Goal: Task Accomplishment & Management: Use online tool/utility

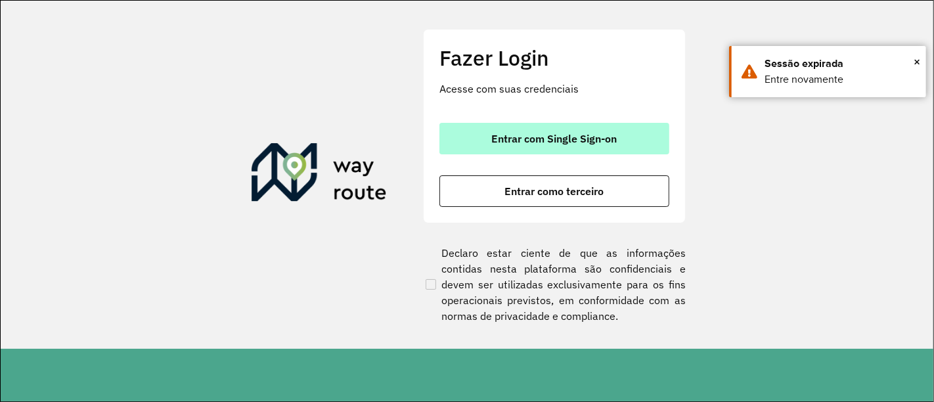
click at [539, 133] on span "Entrar com Single Sign-on" at bounding box center [554, 138] width 125 height 11
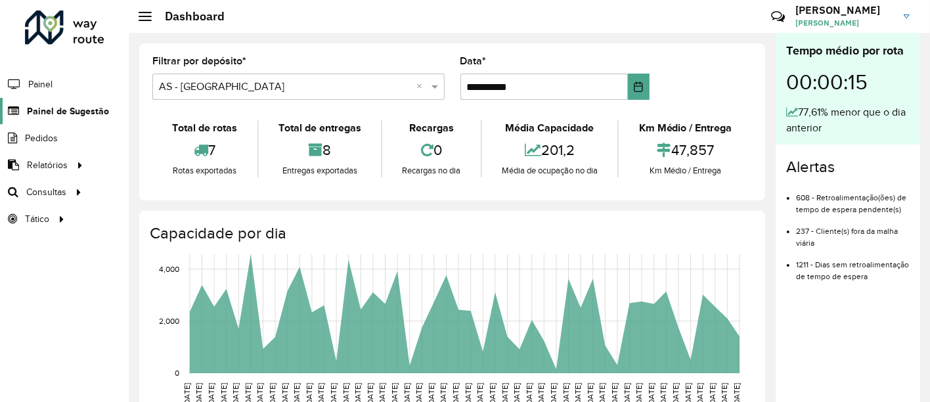
click at [73, 114] on span "Painel de Sugestão" at bounding box center [68, 111] width 82 height 14
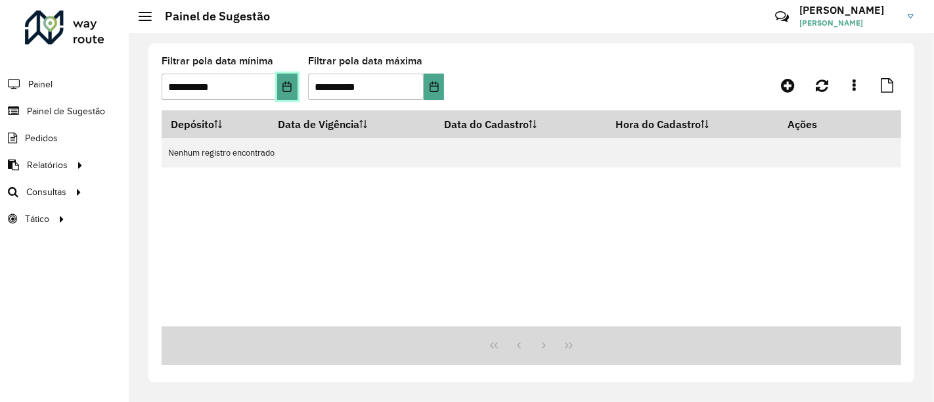
click at [288, 87] on icon "Choose Date" at bounding box center [287, 86] width 11 height 11
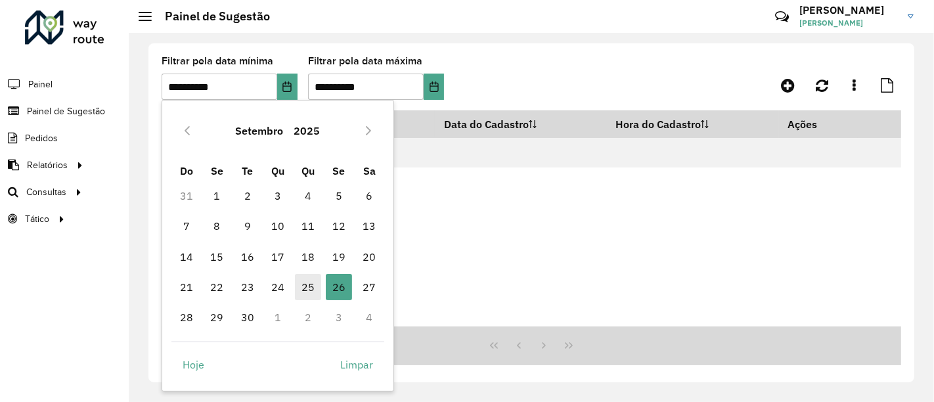
click at [315, 294] on span "25" at bounding box center [308, 287] width 26 height 26
type input "**********"
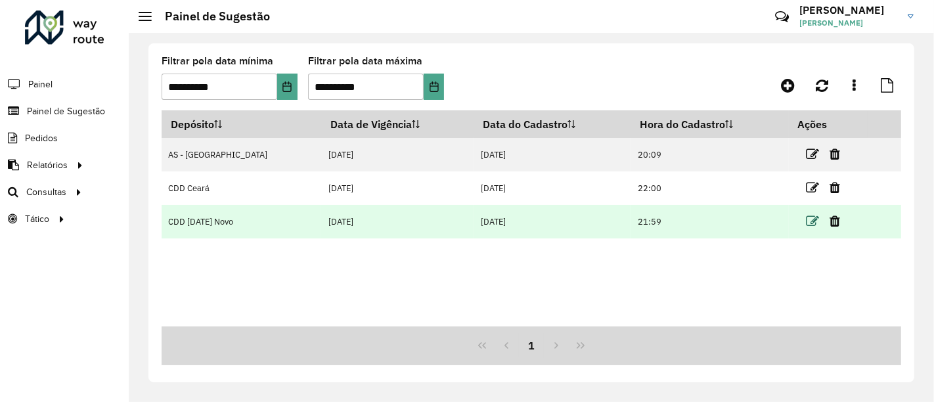
click at [806, 222] on icon at bounding box center [812, 221] width 13 height 13
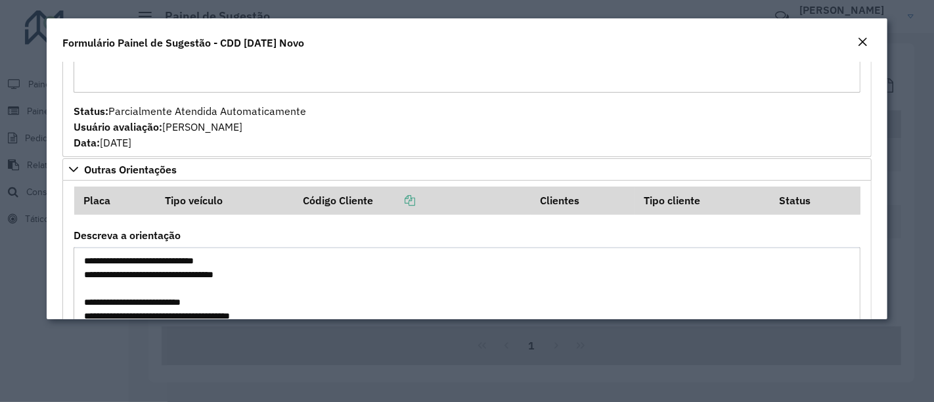
scroll to position [1627, 0]
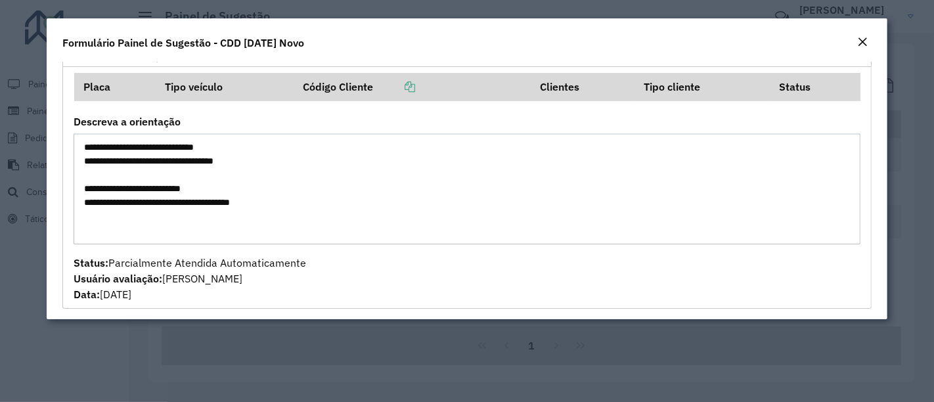
click at [862, 41] on em "Close" at bounding box center [862, 42] width 11 height 11
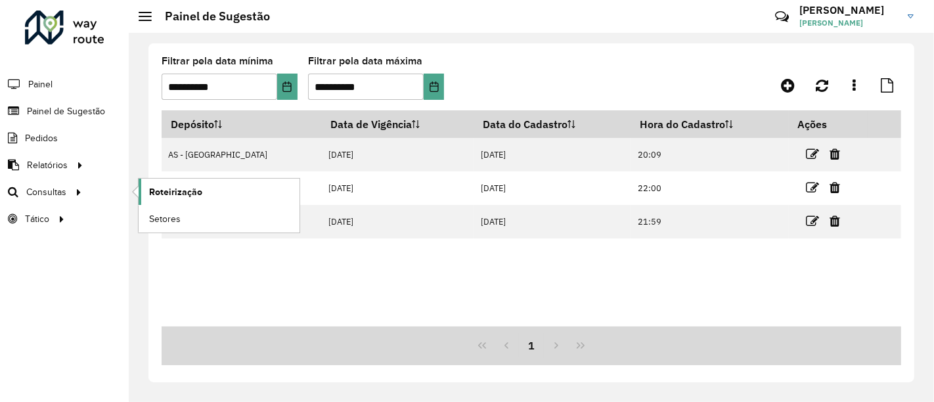
click at [148, 186] on link "Roteirização" at bounding box center [219, 192] width 161 height 26
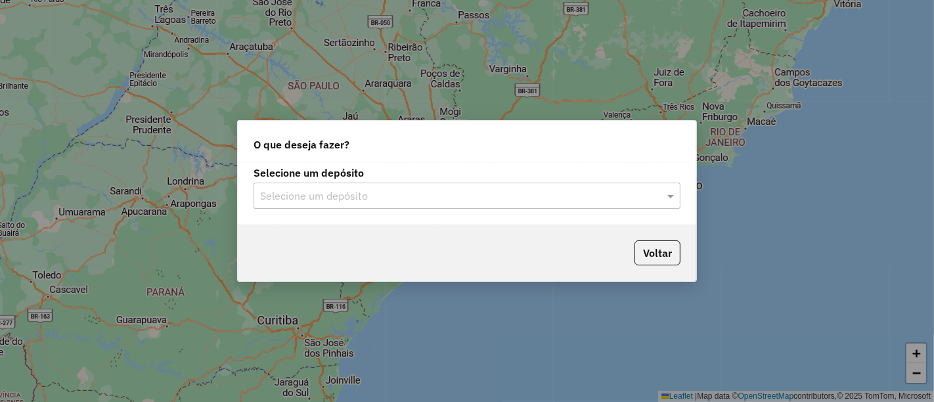
click at [498, 189] on input "text" at bounding box center [453, 196] width 387 height 16
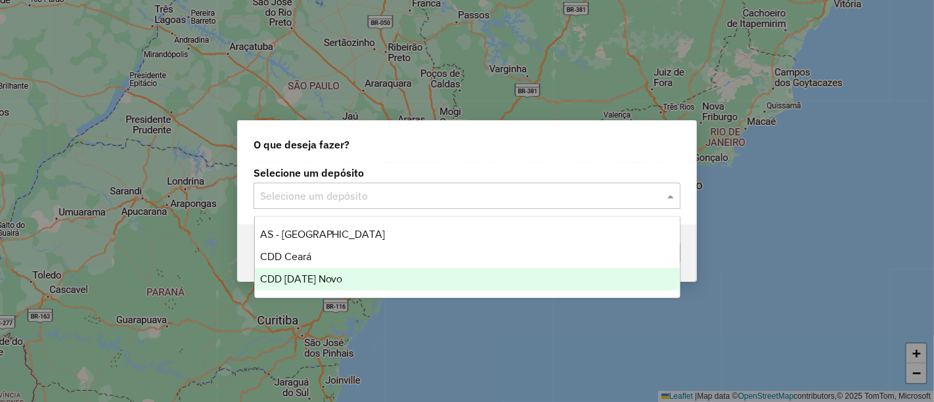
click at [357, 280] on div "CDD [DATE] Novo" at bounding box center [467, 279] width 425 height 22
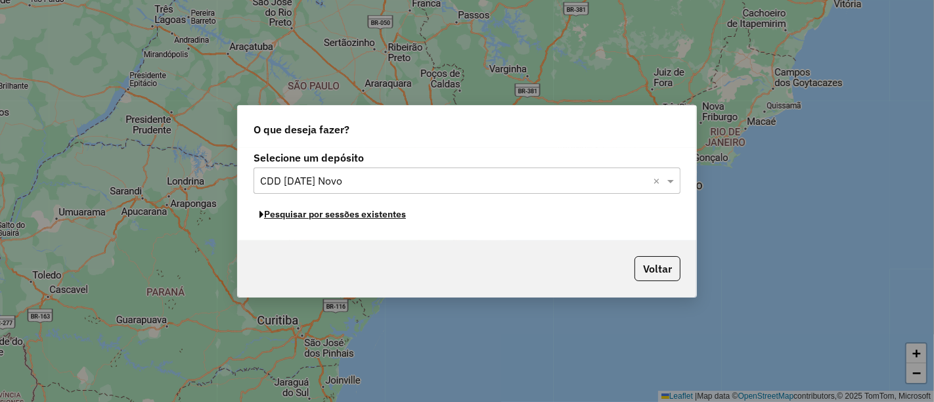
click at [311, 215] on button "Pesquisar por sessões existentes" at bounding box center [332, 214] width 158 height 20
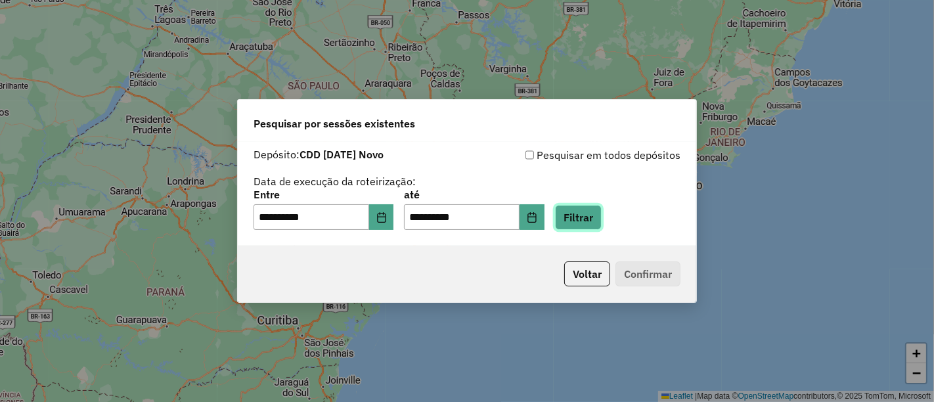
click at [596, 226] on button "Filtrar" at bounding box center [578, 217] width 47 height 25
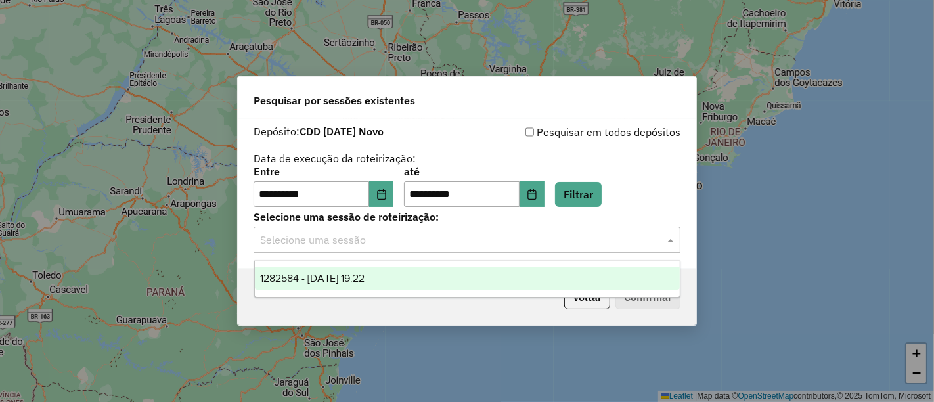
click at [381, 244] on input "text" at bounding box center [453, 240] width 387 height 16
click at [375, 269] on div "1282584 - 25/09/2025 19:22" at bounding box center [467, 278] width 425 height 22
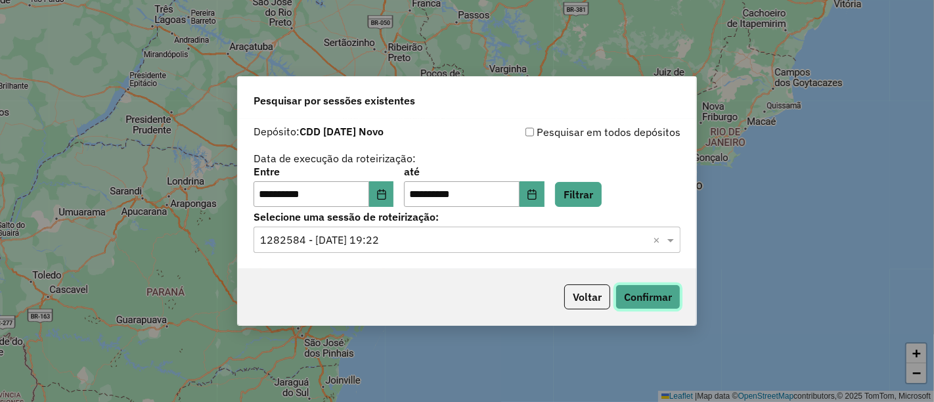
click at [638, 294] on button "Confirmar" at bounding box center [647, 296] width 65 height 25
click at [632, 288] on button "Confirmar" at bounding box center [647, 296] width 65 height 25
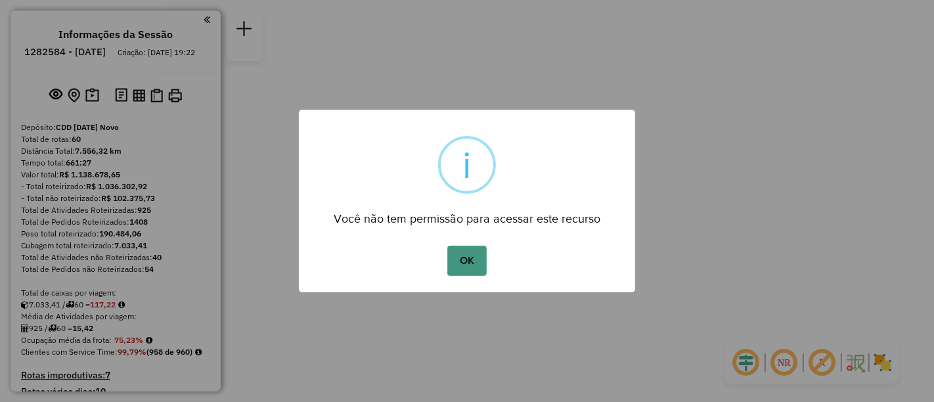
click at [458, 257] on button "OK" at bounding box center [466, 261] width 39 height 30
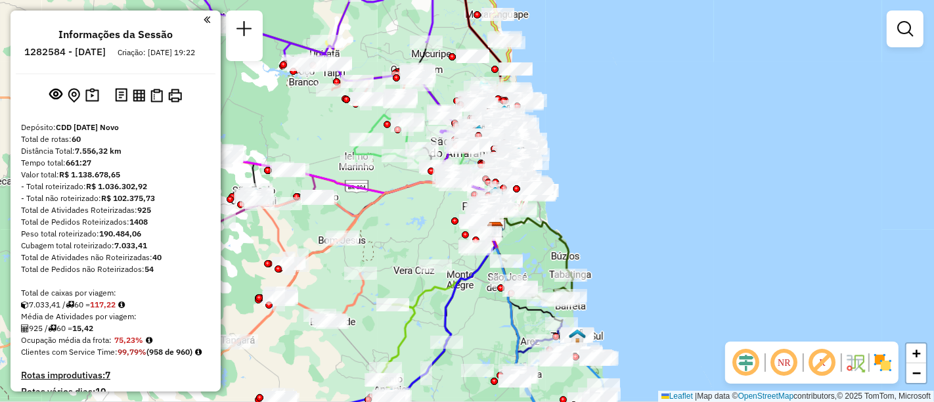
drag, startPoint x: 424, startPoint y: 220, endPoint x: 452, endPoint y: 248, distance: 39.9
click at [452, 248] on div "Rota 33 - Placa EZZ3995 63883432 - MERCADINHO DO EDMILS Janela de atendimento G…" at bounding box center [467, 201] width 934 height 402
click at [902, 34] on em at bounding box center [905, 29] width 16 height 16
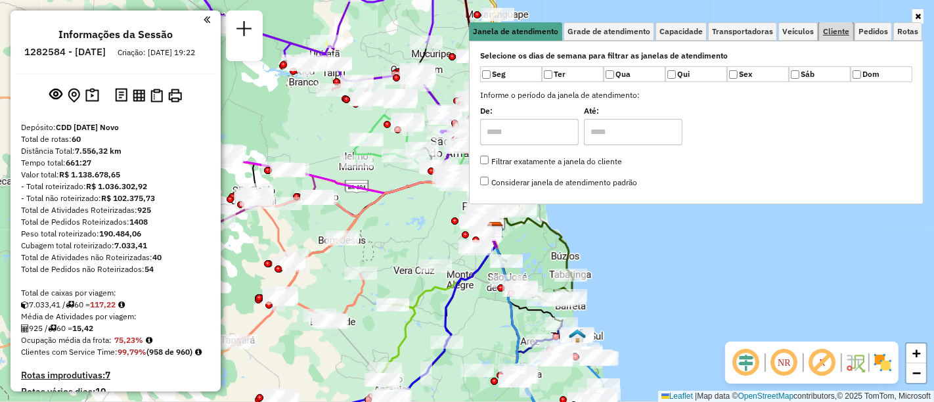
click at [833, 33] on span "Cliente" at bounding box center [836, 32] width 26 height 8
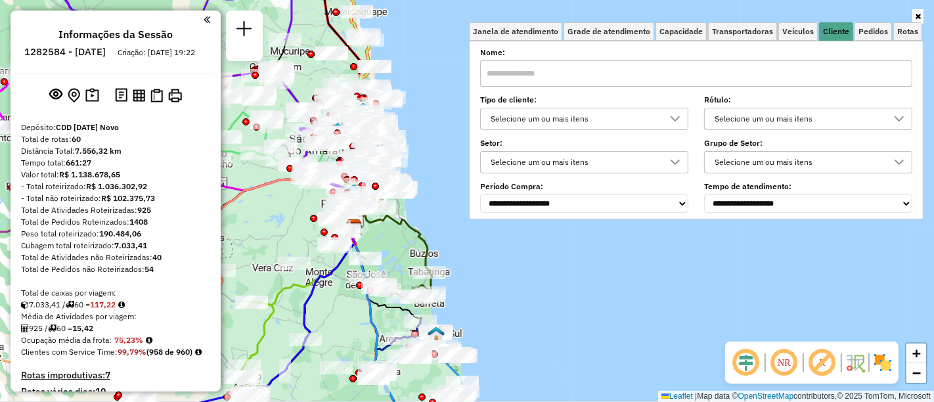
click at [677, 125] on div at bounding box center [675, 118] width 25 height 21
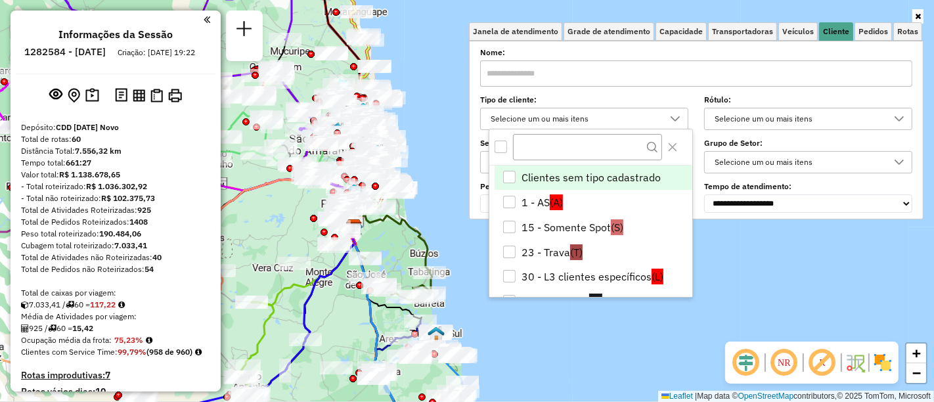
click at [680, 116] on icon at bounding box center [675, 119] width 11 height 11
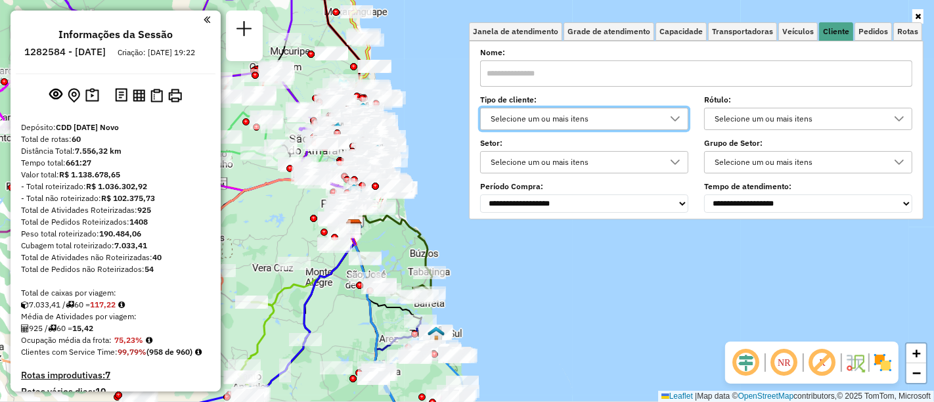
click at [600, 121] on div "Selecione um ou mais itens" at bounding box center [574, 118] width 177 height 21
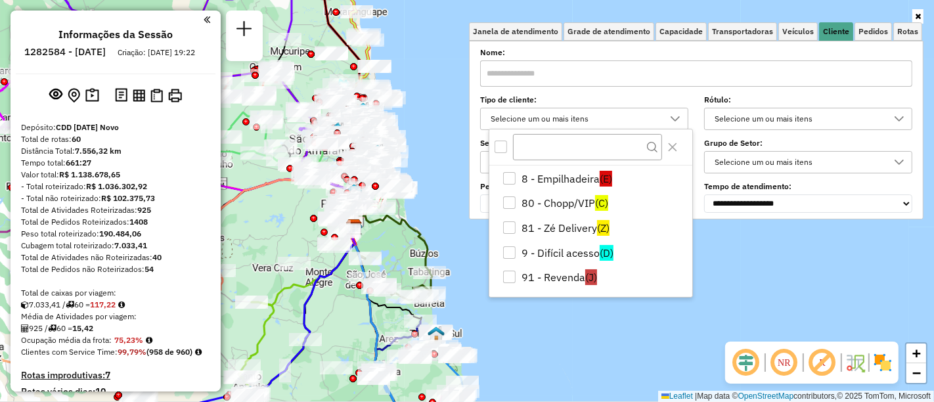
scroll to position [250, 0]
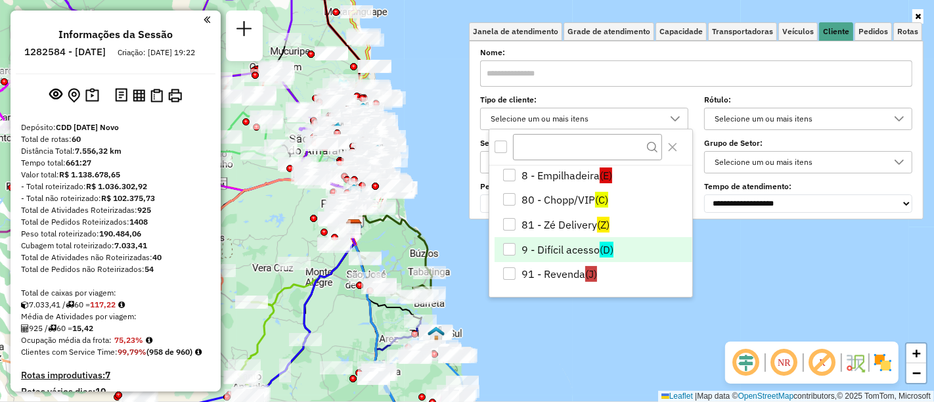
click at [510, 248] on div "9 - Difícil acesso" at bounding box center [509, 249] width 12 height 12
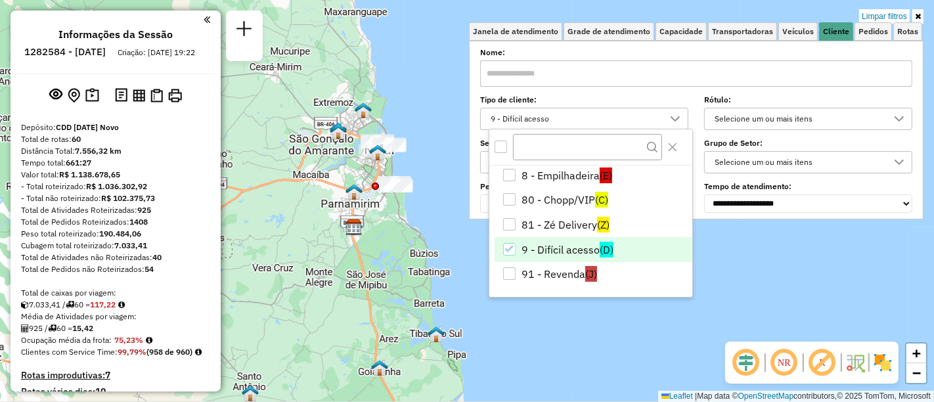
click at [783, 282] on div "Limpar filtros Janela de atendimento Grade de atendimento Capacidade Transporta…" at bounding box center [467, 201] width 934 height 402
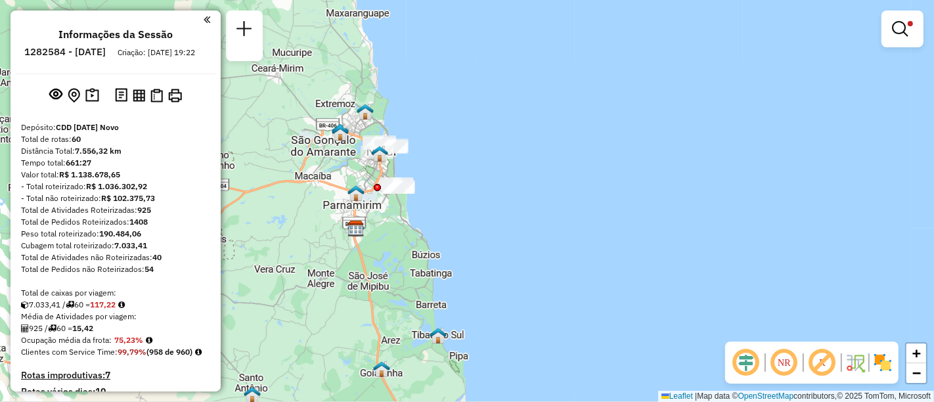
drag, startPoint x: 459, startPoint y: 215, endPoint x: 565, endPoint y: 278, distance: 123.7
click at [565, 278] on div "Limpar filtros Janela de atendimento Grade de atendimento Capacidade Transporta…" at bounding box center [467, 201] width 934 height 402
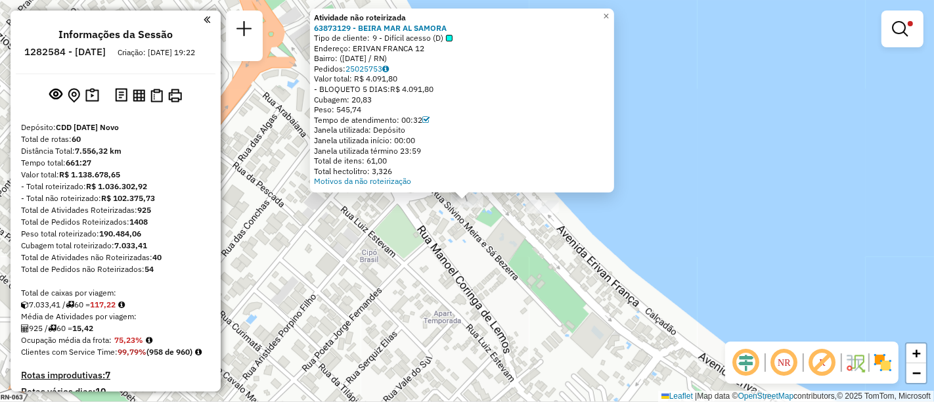
click at [434, 244] on div "Atividade não roteirizada 63873129 - BEIRA MAR AL SAMORA Tipo de cliente: 9 - D…" at bounding box center [467, 201] width 934 height 402
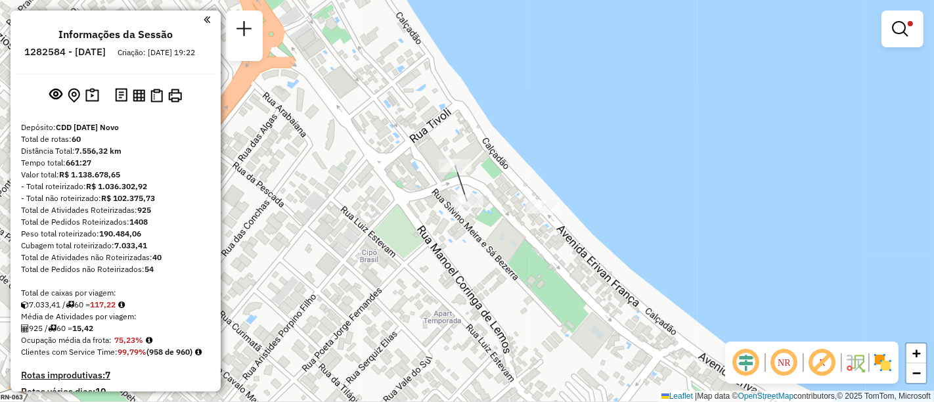
click at [448, 172] on div at bounding box center [455, 165] width 33 height 13
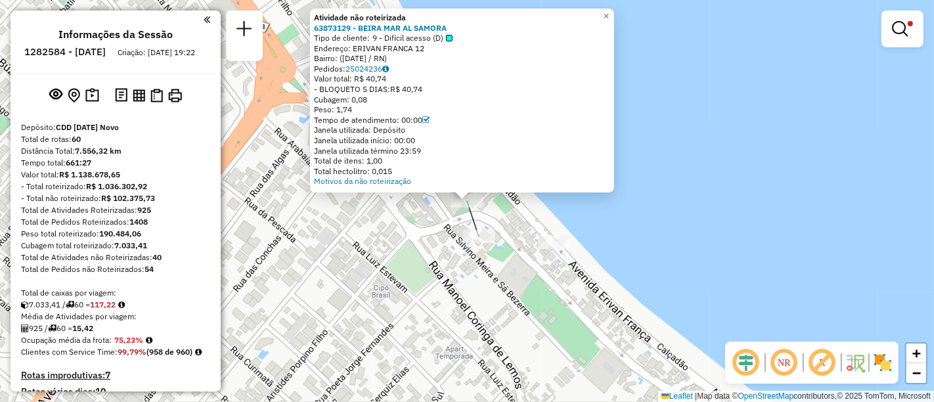
click at [426, 241] on div "Atividade não roteirizada 63873129 - BEIRA MAR AL SAMORA Tipo de cliente: 9 - D…" at bounding box center [467, 201] width 934 height 402
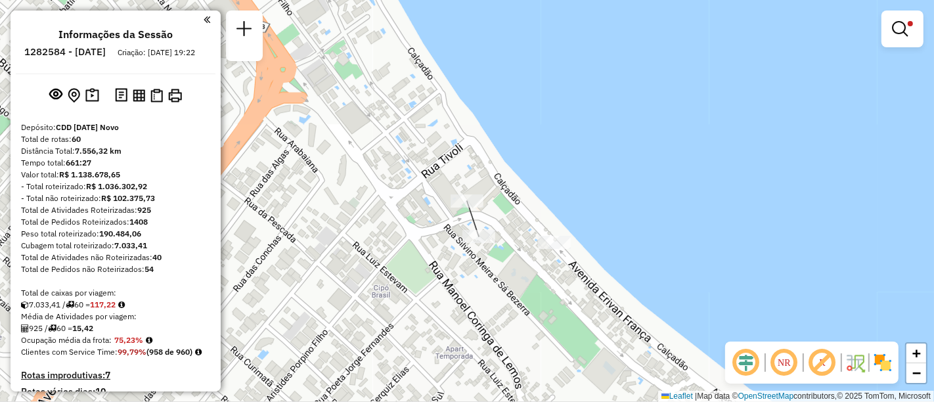
click at [904, 42] on div at bounding box center [902, 29] width 42 height 37
click at [904, 28] on em at bounding box center [900, 29] width 16 height 16
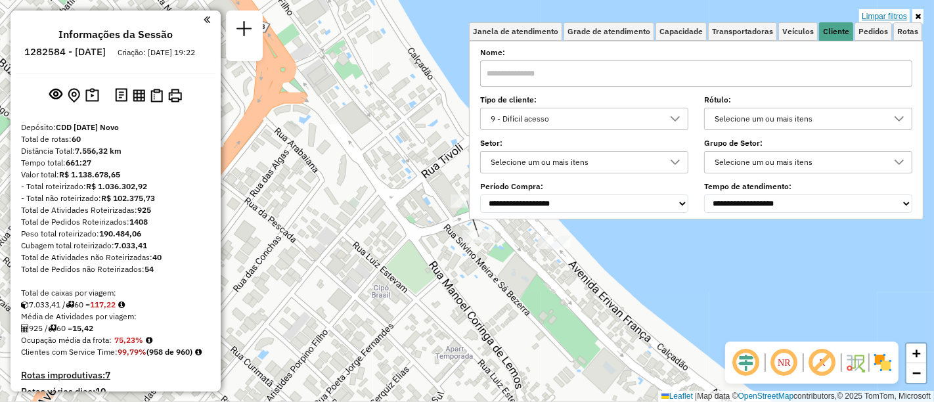
click at [881, 14] on link "Limpar filtros" at bounding box center [884, 16] width 51 height 14
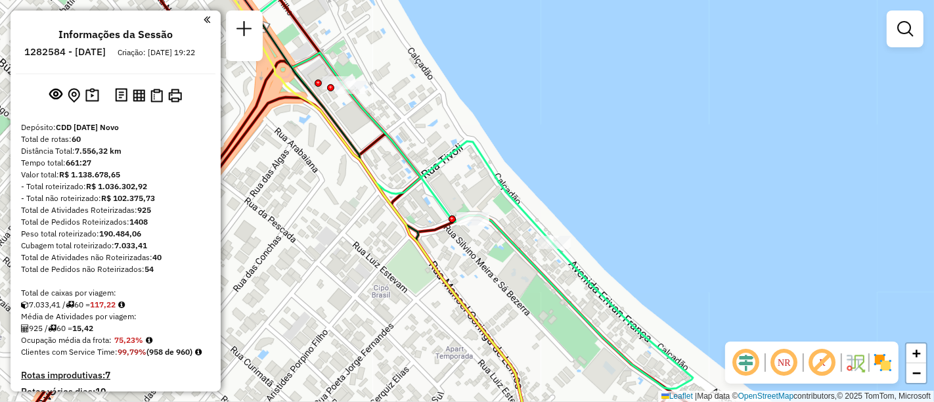
click at [659, 266] on div "Janela de atendimento Grade de atendimento Capacidade Transportadoras Veículos …" at bounding box center [467, 201] width 934 height 402
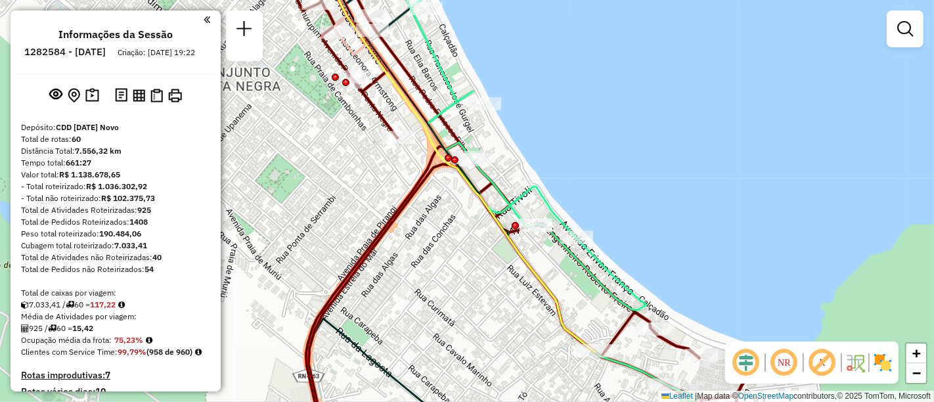
click at [514, 225] on div at bounding box center [515, 225] width 7 height 7
click at [531, 227] on icon at bounding box center [511, 201] width 379 height 483
select select "**********"
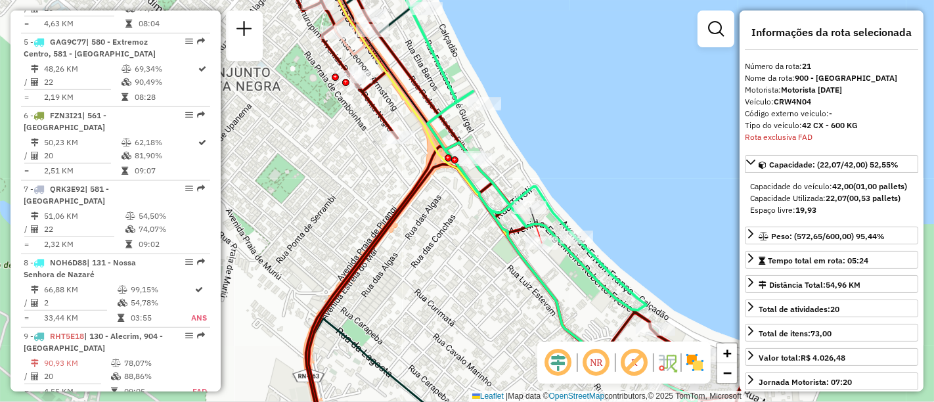
scroll to position [1968, 0]
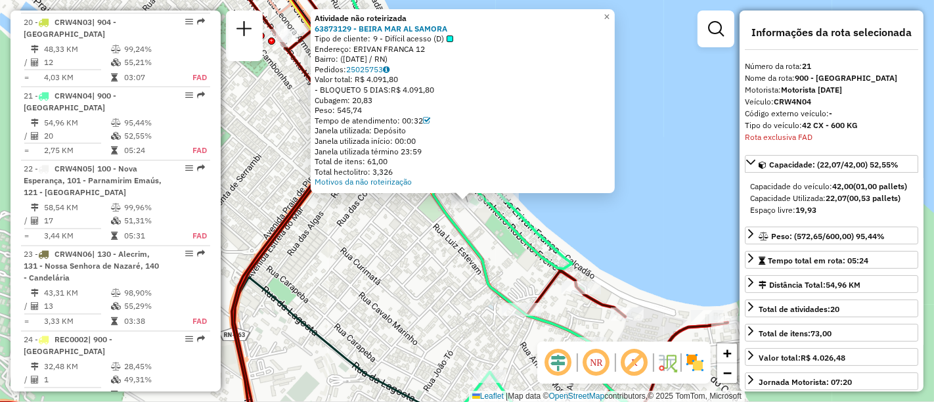
click at [703, 97] on div "Atividade não roteirizada 63873129 - BEIRA MAR AL SAMORA Tipo de cliente: 9 - D…" at bounding box center [467, 201] width 934 height 402
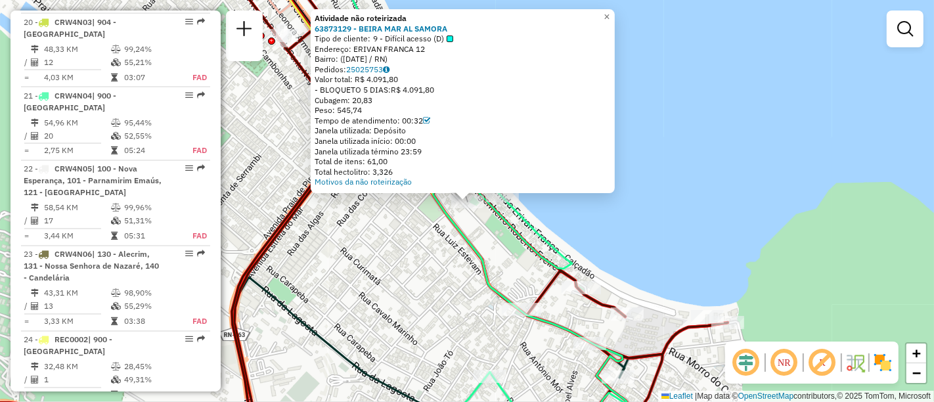
click at [660, 229] on div "Atividade não roteirizada 63873129 - BEIRA MAR AL SAMORA Tipo de cliente: 9 - D…" at bounding box center [467, 201] width 934 height 402
click at [671, 138] on div "Atividade não roteirizada 63873129 - BEIRA MAR AL SAMORA Tipo de cliente: 9 - D…" at bounding box center [467, 201] width 934 height 402
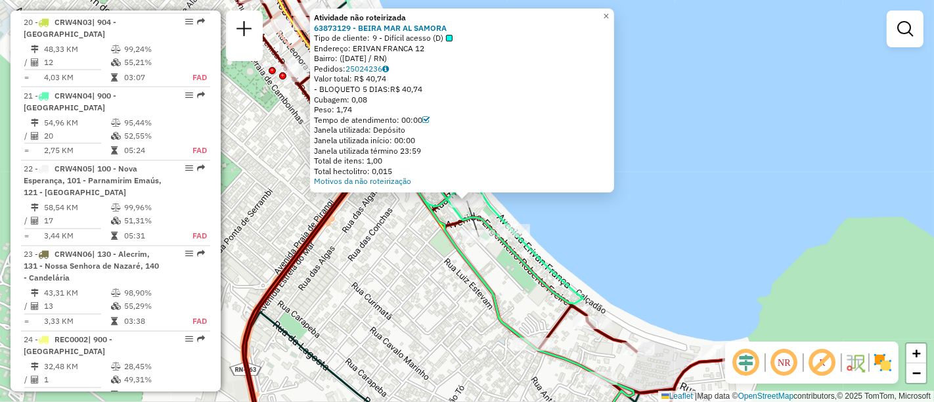
click at [700, 173] on div "Atividade não roteirizada 63873129 - BEIRA MAR AL SAMORA Tipo de cliente: 9 - D…" at bounding box center [467, 201] width 934 height 402
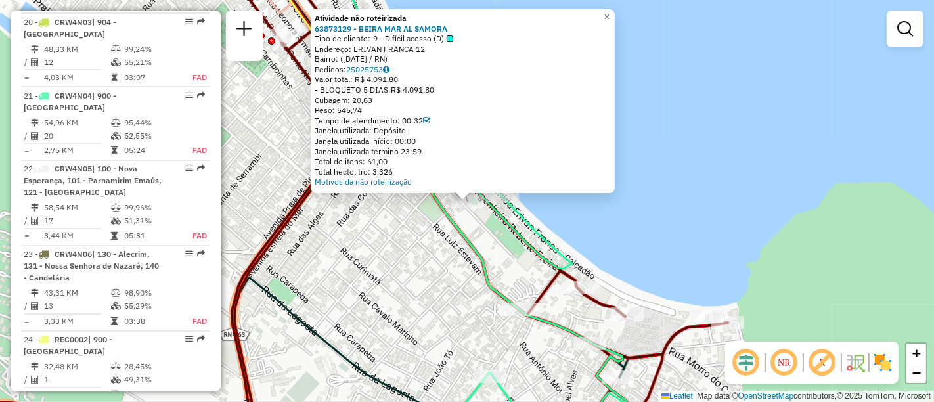
click at [483, 237] on div "Rota 21 - Placa CRW4N04 63828039 - PICANHA E CIA Atividade não roteirizada 6387…" at bounding box center [467, 201] width 934 height 402
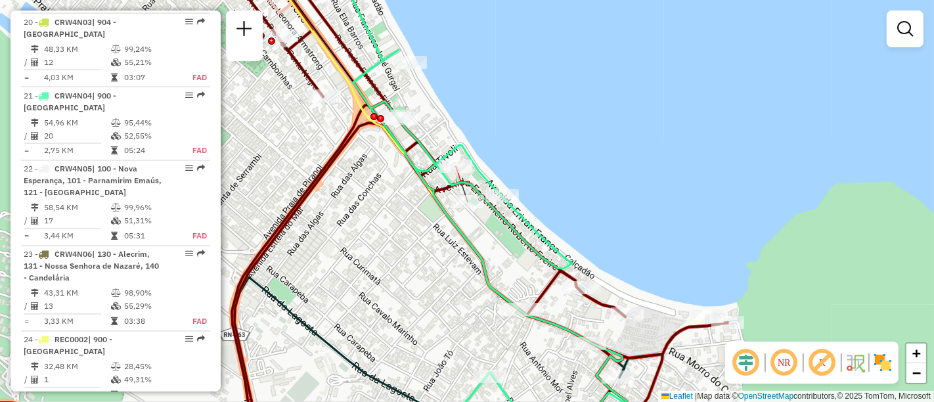
click at [454, 173] on div at bounding box center [455, 166] width 33 height 13
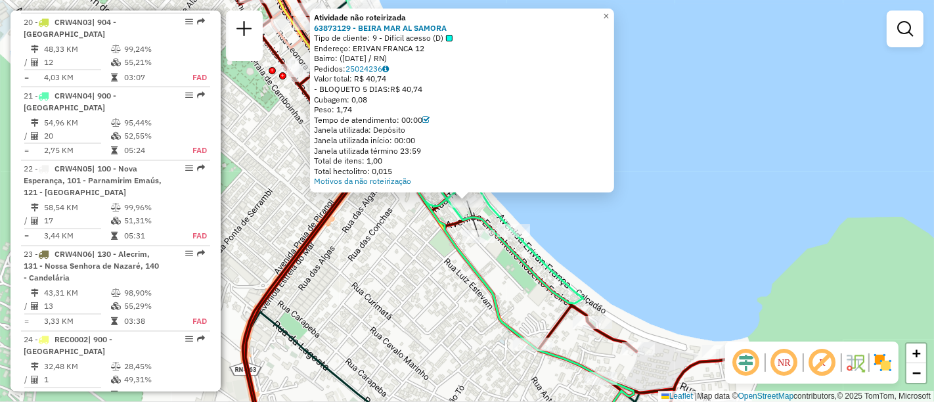
click at [469, 214] on icon at bounding box center [315, 201] width 665 height 483
select select "**********"
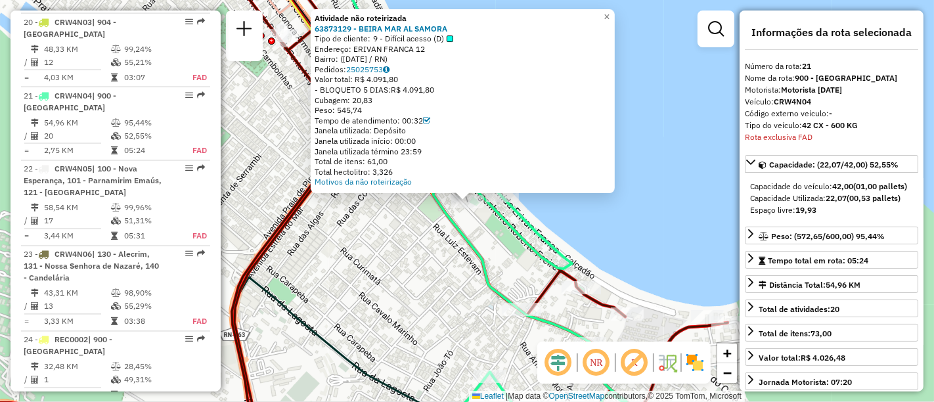
click at [495, 240] on div "Atividade não roteirizada 63873129 - BEIRA MAR AL SAMORA Tipo de cliente: 9 - D…" at bounding box center [467, 201] width 934 height 402
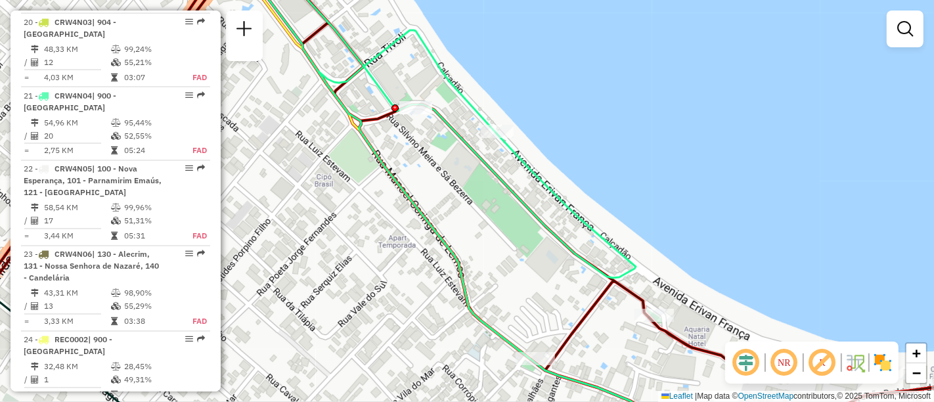
drag, startPoint x: 501, startPoint y: 276, endPoint x: 487, endPoint y: 246, distance: 33.2
click at [487, 248] on div "Janela de atendimento Grade de atendimento Capacidade Transportadoras Veículos …" at bounding box center [467, 201] width 934 height 402
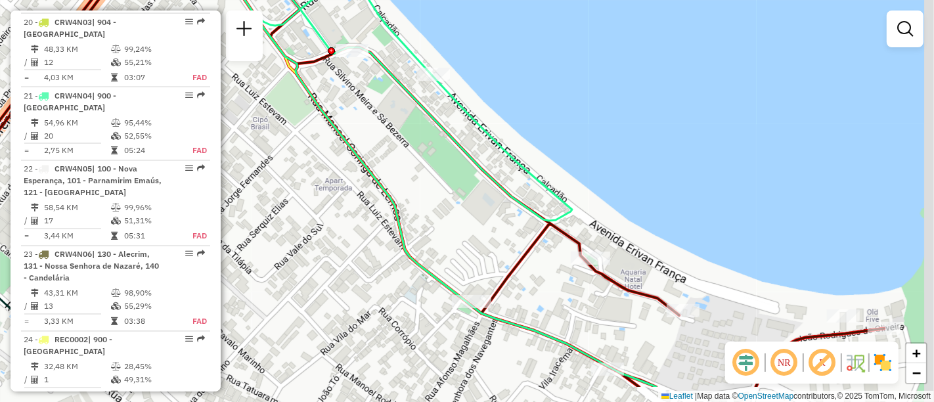
drag, startPoint x: 582, startPoint y: 334, endPoint x: 538, endPoint y: 278, distance: 71.1
click at [530, 284] on div "Janela de atendimento Grade de atendimento Capacidade Transportadoras Veículos …" at bounding box center [467, 201] width 934 height 402
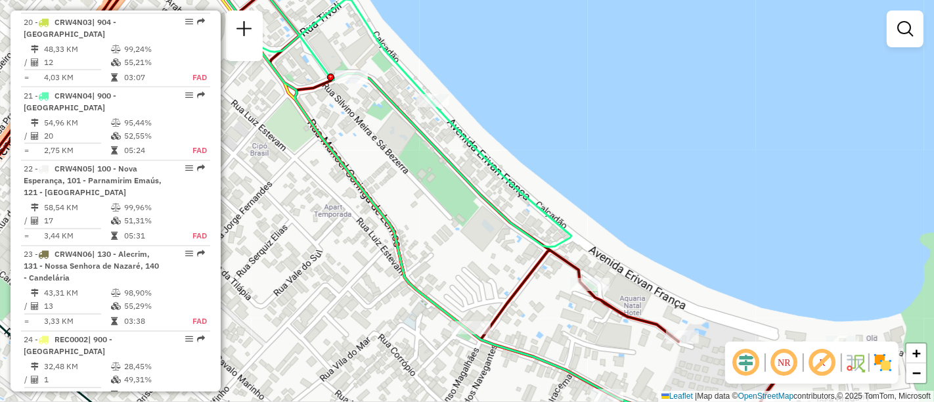
drag, startPoint x: 446, startPoint y: 241, endPoint x: 450, endPoint y: 275, distance: 34.4
click at [450, 275] on div "Janela de atendimento Grade de atendimento Capacidade Transportadoras Veículos …" at bounding box center [467, 201] width 934 height 402
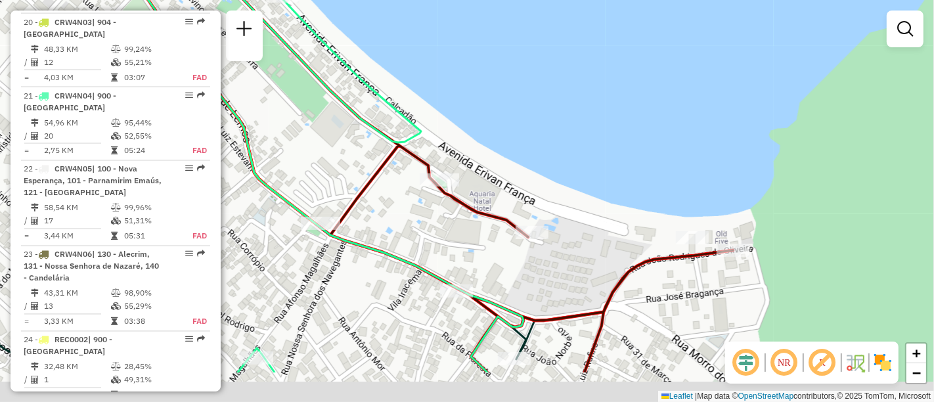
drag, startPoint x: 472, startPoint y: 258, endPoint x: 432, endPoint y: 222, distance: 53.9
click at [432, 222] on div "Janela de atendimento Grade de atendimento Capacidade Transportadoras Veículos …" at bounding box center [467, 201] width 934 height 402
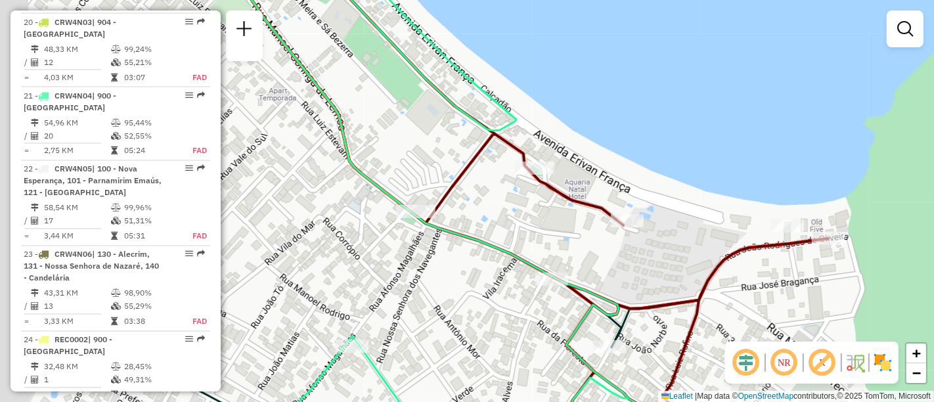
drag, startPoint x: 424, startPoint y: 205, endPoint x: 559, endPoint y: 228, distance: 137.2
click at [559, 228] on div "Janela de atendimento Grade de atendimento Capacidade Transportadoras Veículos …" at bounding box center [467, 201] width 934 height 402
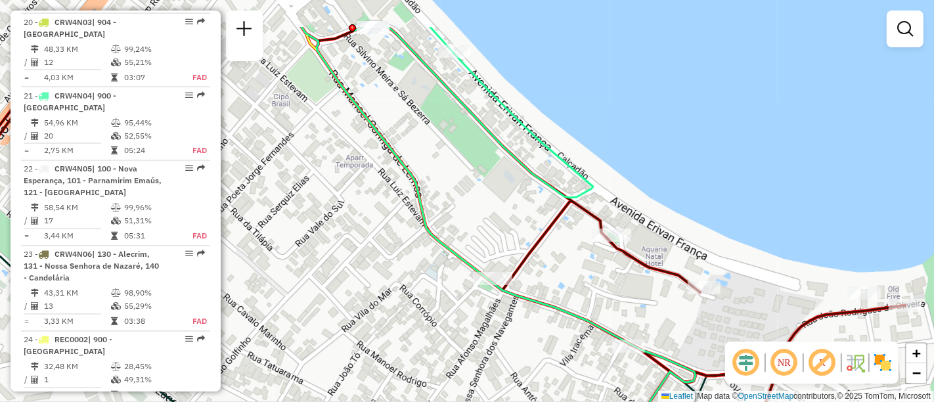
drag, startPoint x: 394, startPoint y: 159, endPoint x: 493, endPoint y: 240, distance: 127.9
click at [493, 240] on div "Janela de atendimento Grade de atendimento Capacidade Transportadoras Veículos …" at bounding box center [467, 201] width 934 height 402
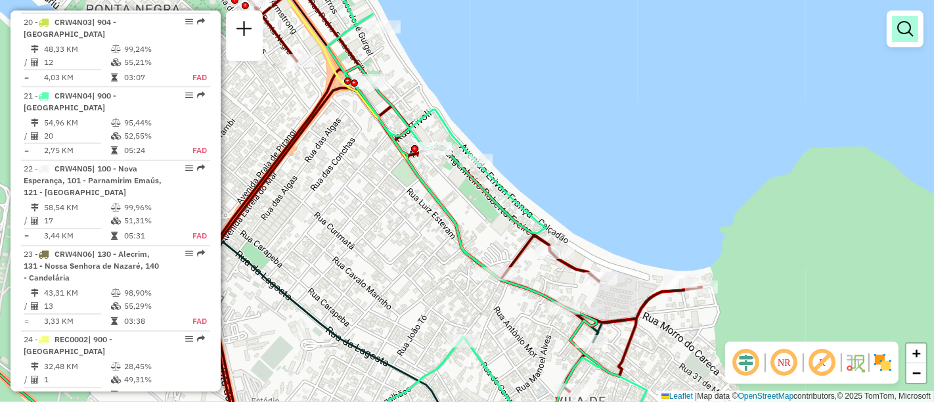
click at [905, 34] on em at bounding box center [905, 29] width 16 height 16
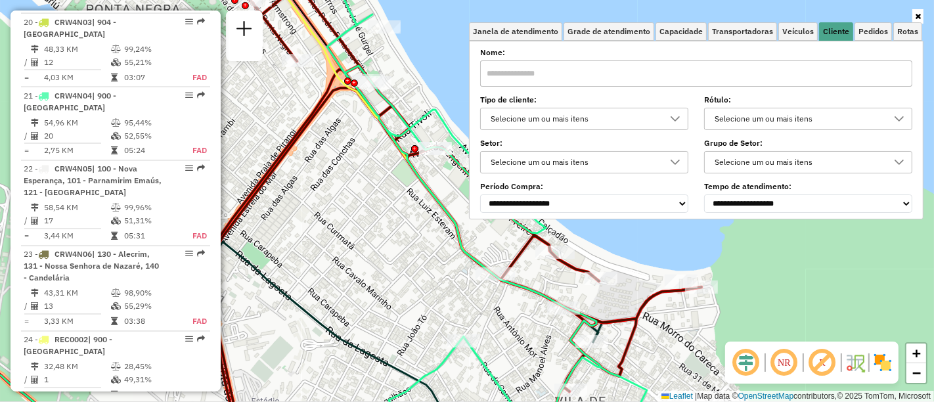
click at [596, 116] on div "Selecione um ou mais itens" at bounding box center [574, 118] width 177 height 21
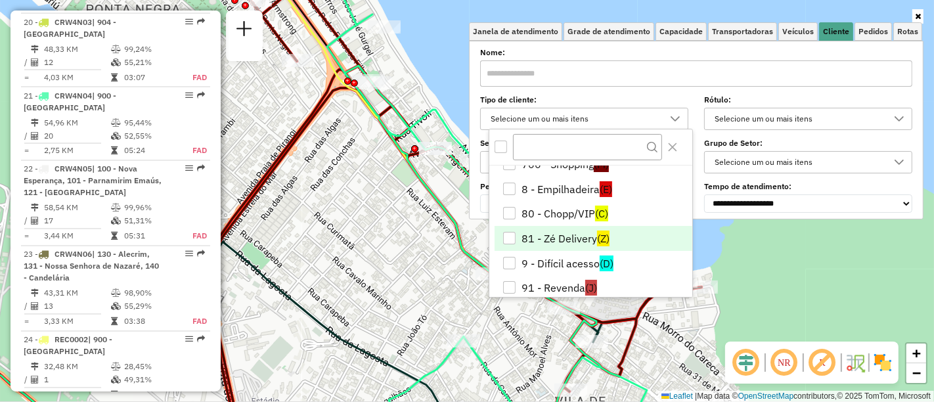
scroll to position [250, 0]
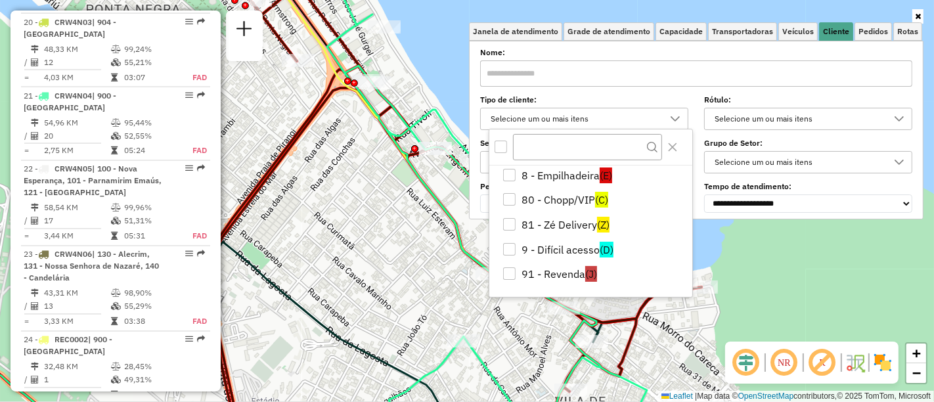
click at [416, 257] on div "Janela de atendimento Grade de atendimento Capacidade Transportadoras Veículos …" at bounding box center [467, 201] width 934 height 402
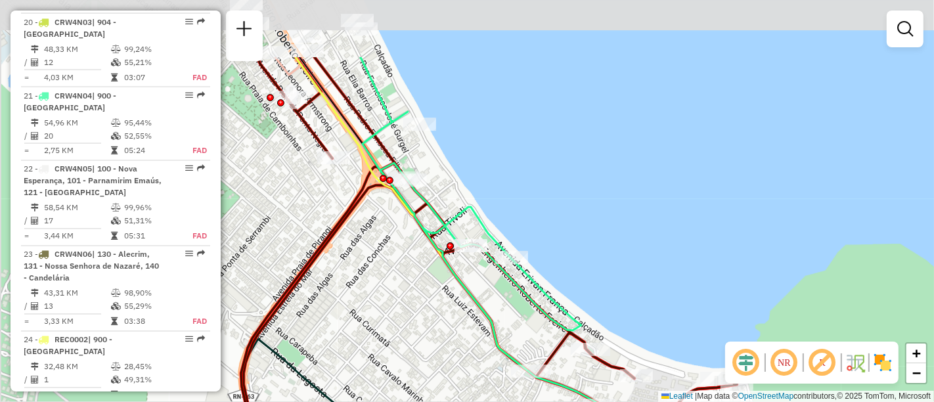
drag, startPoint x: 359, startPoint y: 220, endPoint x: 394, endPoint y: 318, distance: 104.1
click at [394, 318] on div "Janela de atendimento Grade de atendimento Capacidade Transportadoras Veículos …" at bounding box center [467, 201] width 934 height 402
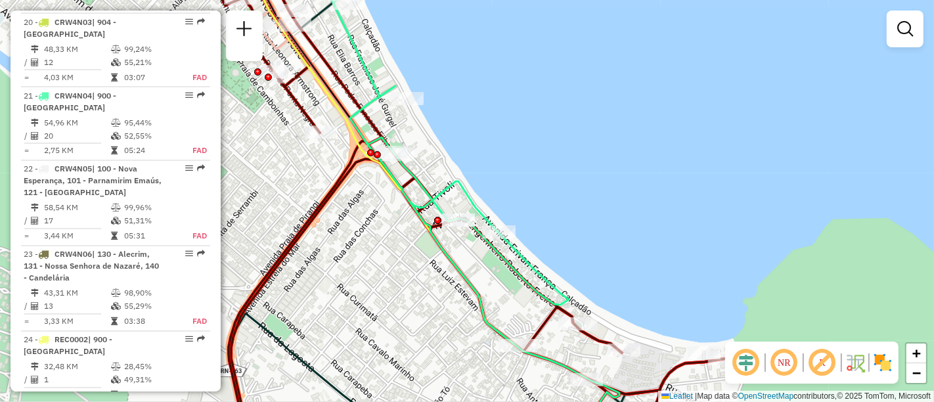
drag, startPoint x: 401, startPoint y: 312, endPoint x: 389, endPoint y: 286, distance: 29.1
click at [389, 286] on div "Janela de atendimento Grade de atendimento Capacidade Transportadoras Veículos …" at bounding box center [467, 201] width 934 height 402
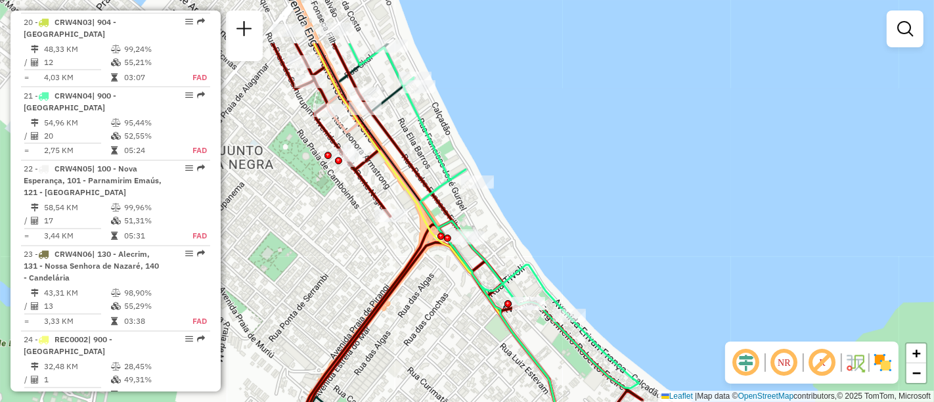
drag, startPoint x: 584, startPoint y: 183, endPoint x: 600, endPoint y: 200, distance: 23.7
click at [600, 200] on div "Janela de atendimento Grade de atendimento Capacidade Transportadoras Veículos …" at bounding box center [467, 201] width 934 height 402
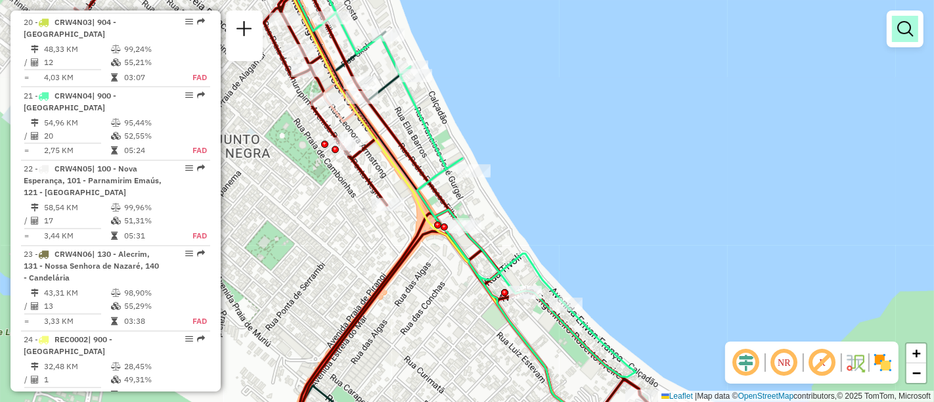
click at [898, 26] on em at bounding box center [905, 29] width 16 height 16
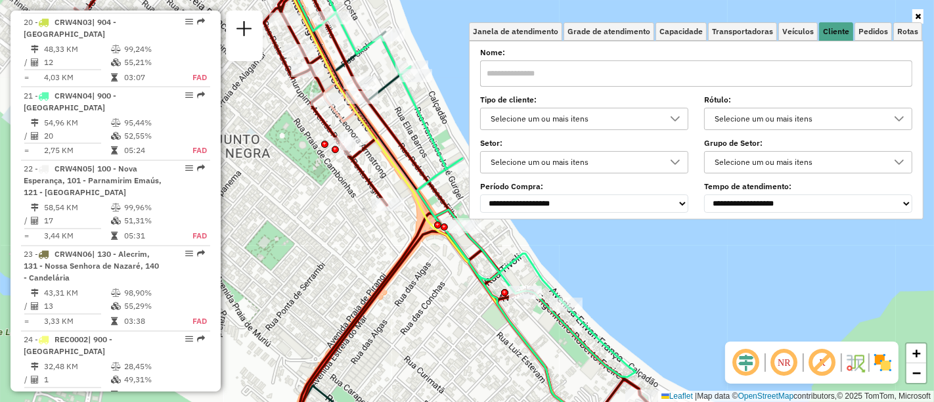
click at [624, 121] on div "Selecione um ou mais itens" at bounding box center [574, 118] width 177 height 21
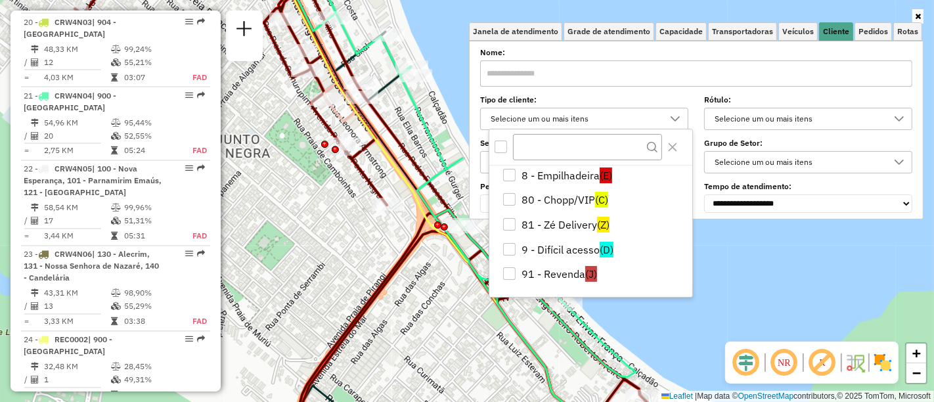
click at [787, 265] on div "Janela de atendimento Grade de atendimento Capacidade Transportadoras Veículos …" at bounding box center [467, 201] width 934 height 402
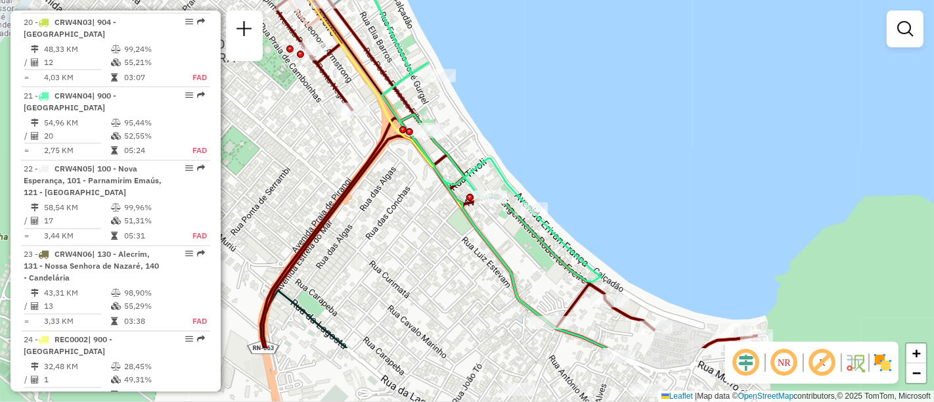
drag, startPoint x: 749, startPoint y: 267, endPoint x: 707, endPoint y: 149, distance: 124.6
click at [707, 149] on div "Janela de atendimento Grade de atendimento Capacidade Transportadoras Veículos …" at bounding box center [467, 201] width 934 height 402
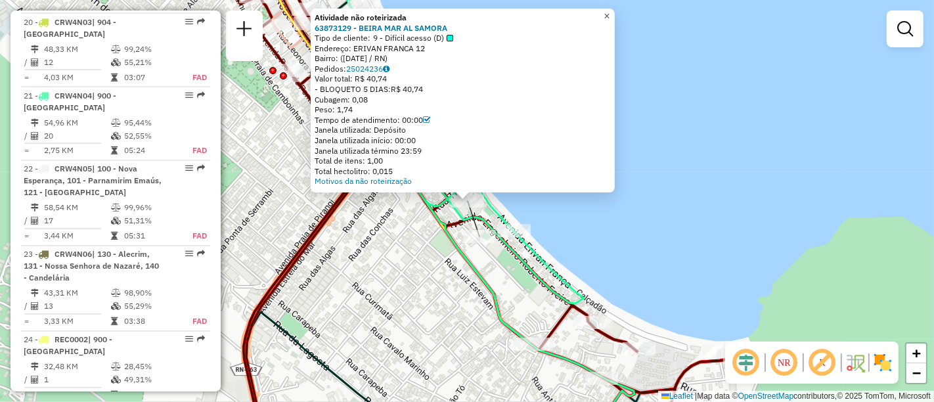
click at [609, 11] on span "×" at bounding box center [606, 16] width 6 height 11
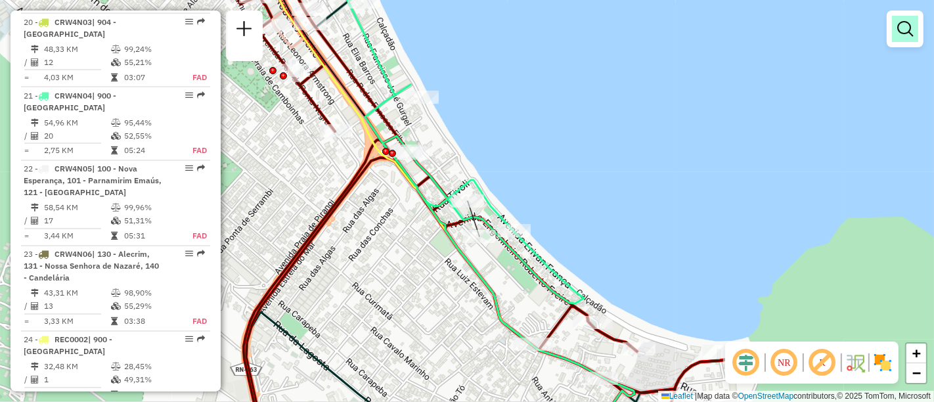
click at [904, 33] on em at bounding box center [905, 29] width 16 height 16
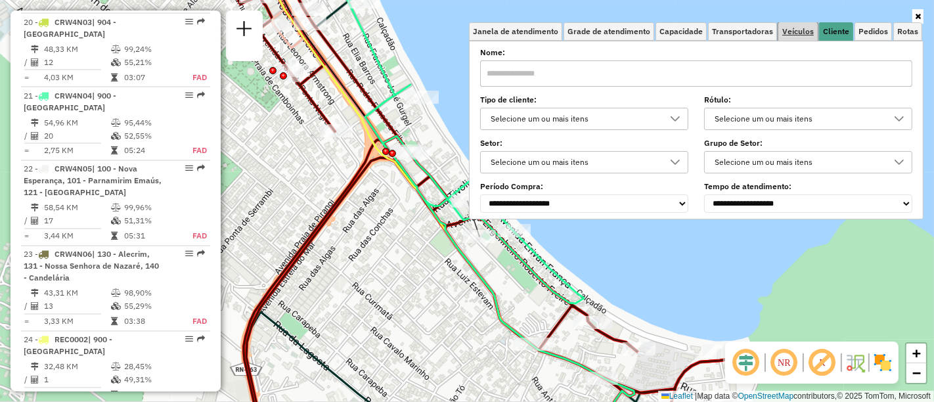
click at [795, 30] on span "Veículos" at bounding box center [798, 32] width 32 height 8
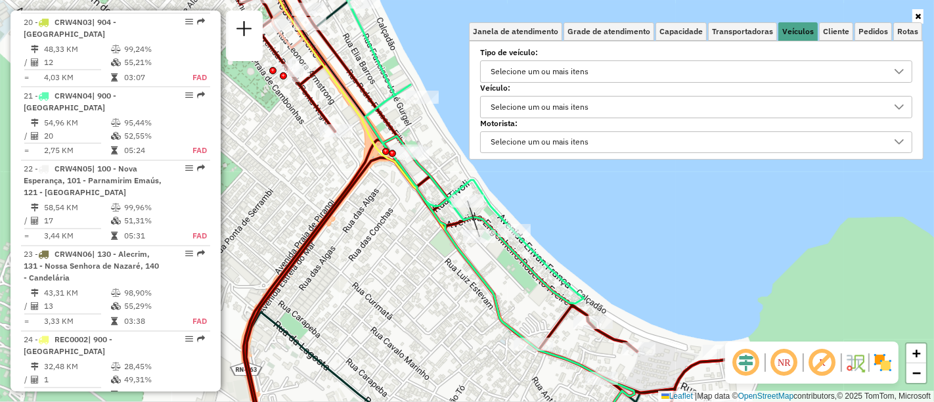
click at [581, 70] on div "Selecione um ou mais itens" at bounding box center [539, 71] width 107 height 21
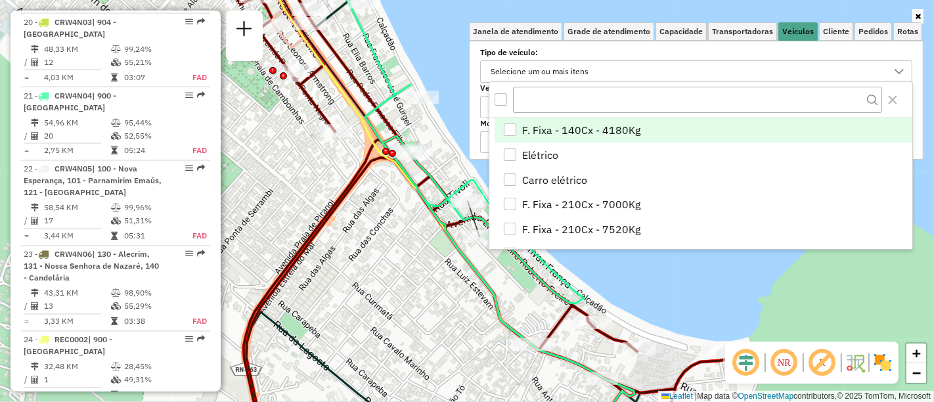
scroll to position [7, 45]
click at [581, 70] on div "Selecione um ou mais itens" at bounding box center [539, 71] width 107 height 21
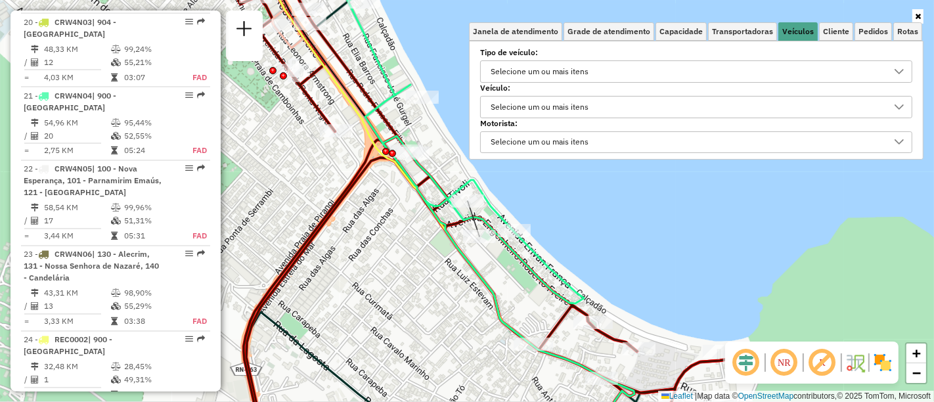
click at [542, 105] on div "Selecione um ou mais itens" at bounding box center [539, 107] width 107 height 21
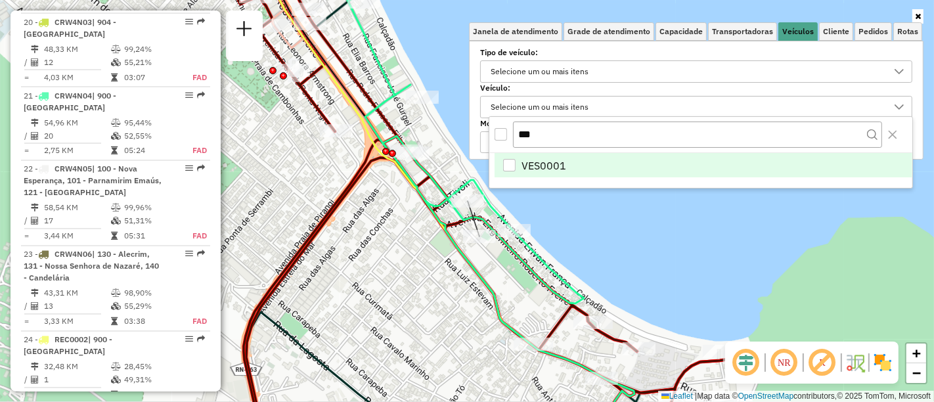
type input "***"
click at [511, 172] on li "VES0001" at bounding box center [703, 165] width 418 height 25
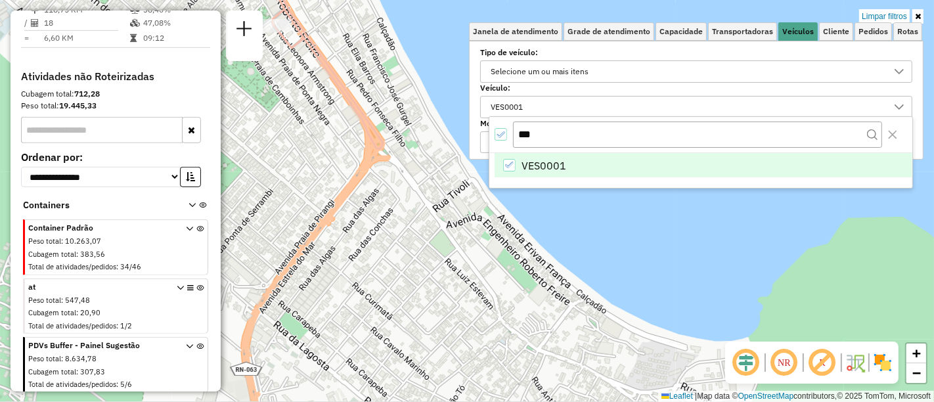
click at [881, 90] on label "Veículo:" at bounding box center [696, 88] width 432 height 12
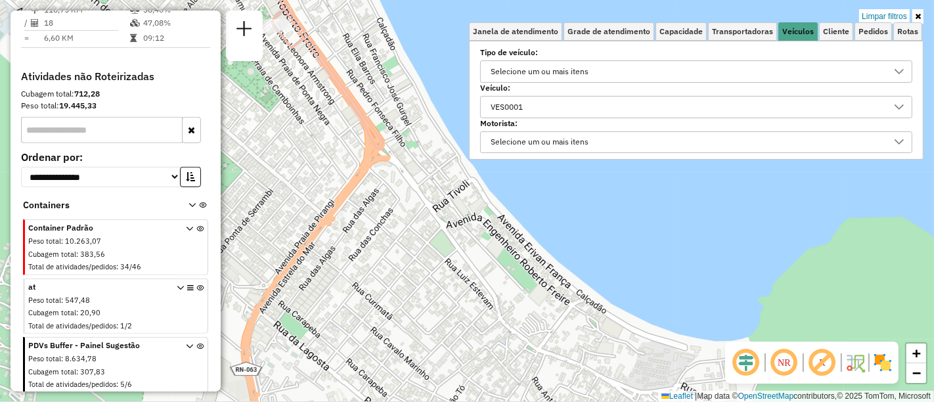
click at [783, 227] on div "Limpar filtros Janela de atendimento Grade de atendimento Capacidade Transporta…" at bounding box center [467, 201] width 934 height 402
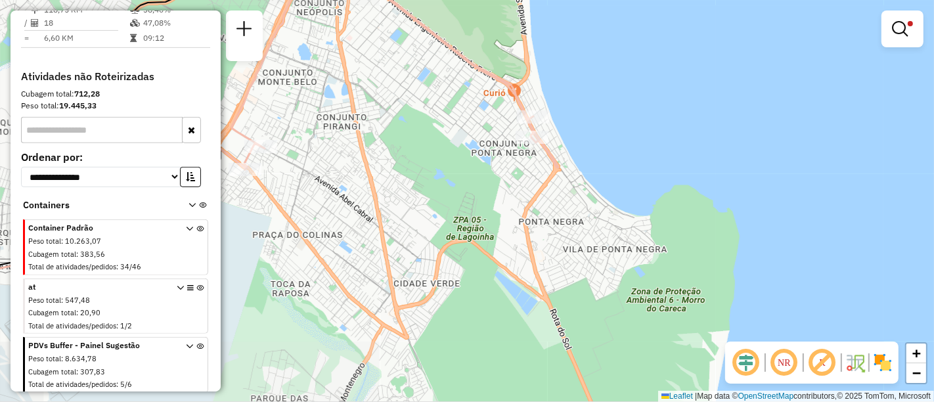
drag, startPoint x: 427, startPoint y: 181, endPoint x: 624, endPoint y: 196, distance: 197.6
click at [624, 196] on div "Limpar filtros Janela de atendimento Grade de atendimento Capacidade Transporta…" at bounding box center [467, 201] width 934 height 402
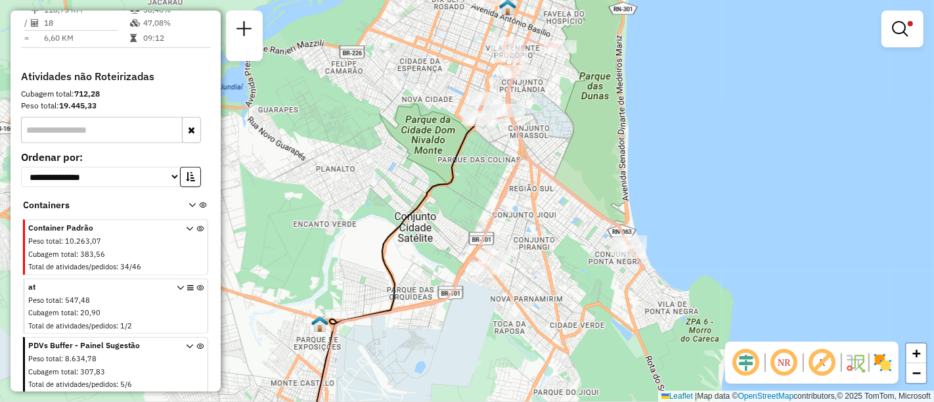
drag, startPoint x: 583, startPoint y: 110, endPoint x: 542, endPoint y: 244, distance: 140.8
click at [542, 244] on icon at bounding box center [559, 153] width 165 height 230
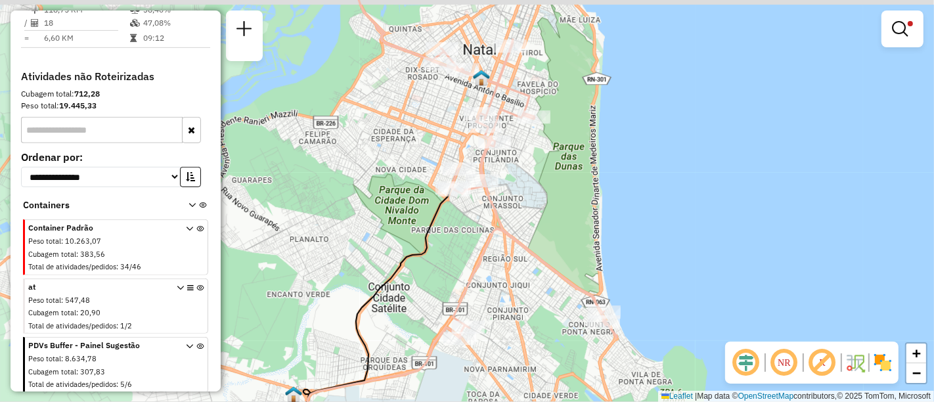
drag, startPoint x: 533, startPoint y: 171, endPoint x: 509, endPoint y: 108, distance: 67.3
click at [509, 108] on div "Limpar filtros Janela de atendimento Grade de atendimento Capacidade Transporta…" at bounding box center [467, 201] width 934 height 402
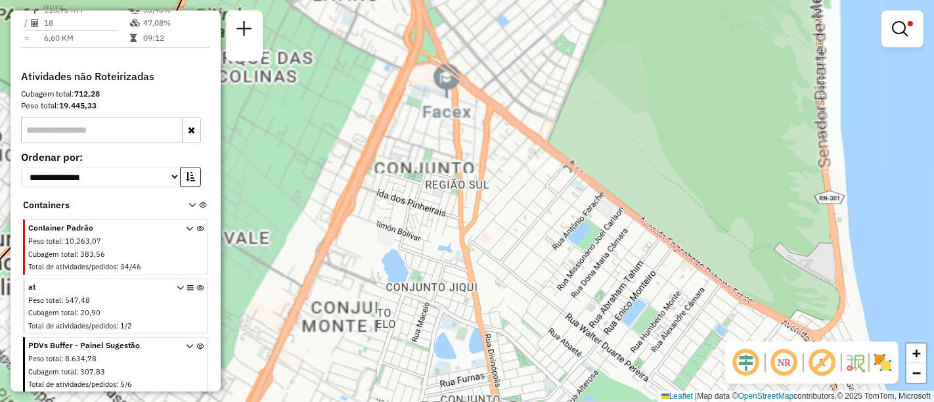
drag, startPoint x: 445, startPoint y: 139, endPoint x: 501, endPoint y: 246, distance: 120.7
click at [501, 246] on div "Limpar filtros Janela de atendimento Grade de atendimento Capacidade Transporta…" at bounding box center [467, 201] width 934 height 402
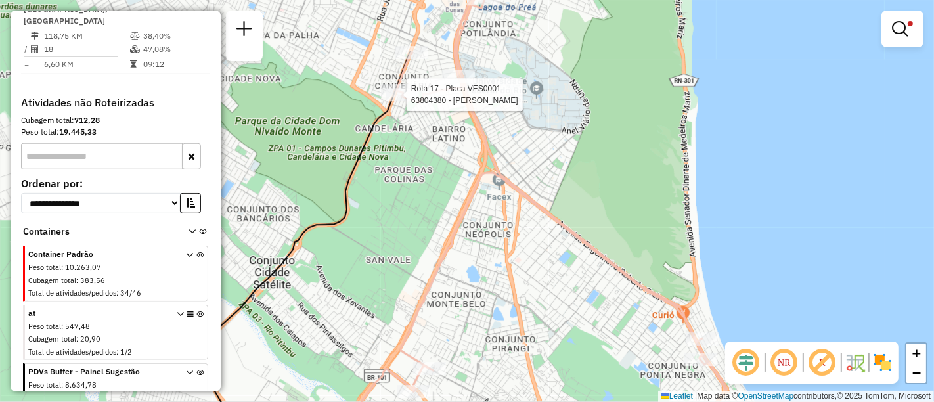
select select "**********"
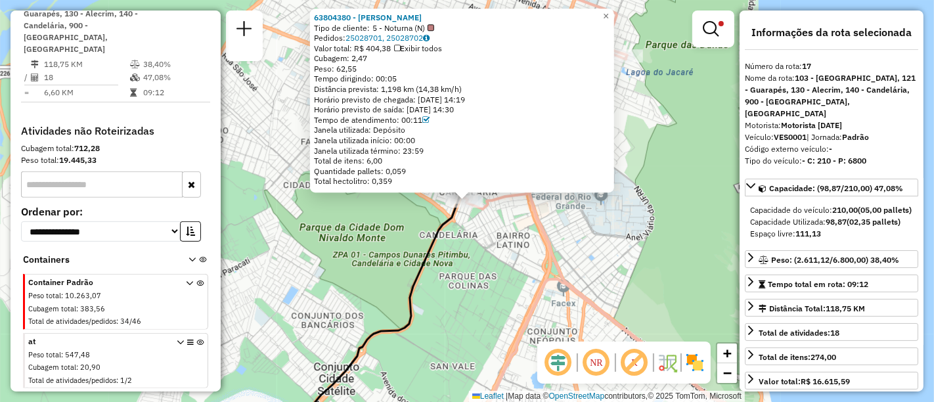
scroll to position [525, 0]
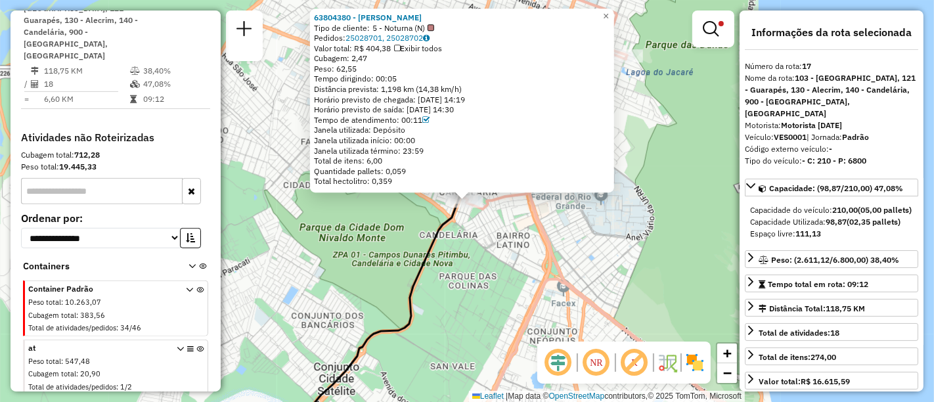
click at [876, 120] on div "Motorista: Motorista [DATE]" at bounding box center [831, 126] width 173 height 12
click at [886, 131] on div "Veículo: VES0001 | Jornada: Padrão" at bounding box center [831, 137] width 173 height 12
click at [609, 12] on link "×" at bounding box center [606, 17] width 16 height 16
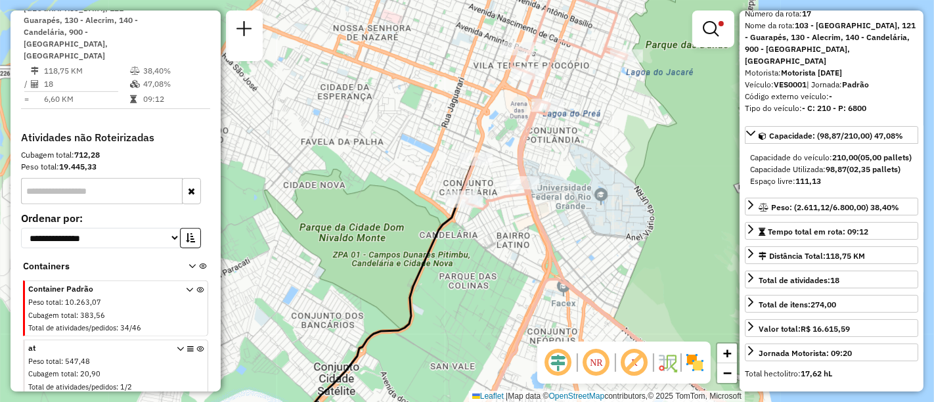
scroll to position [73, 0]
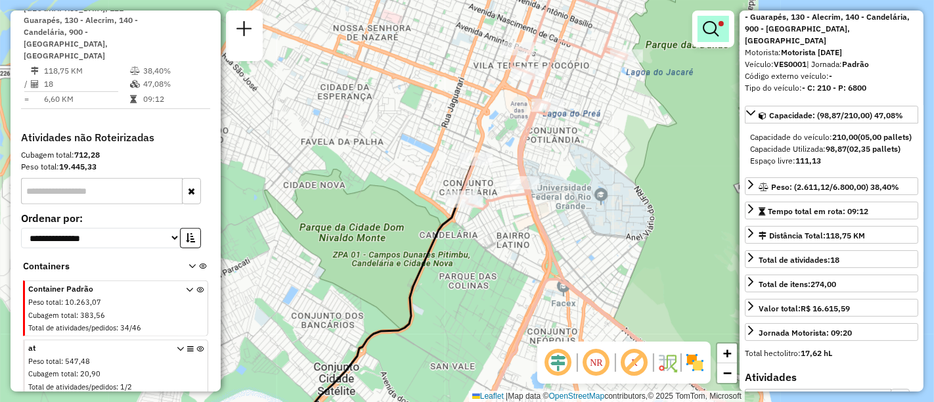
click at [716, 25] on em at bounding box center [711, 29] width 16 height 16
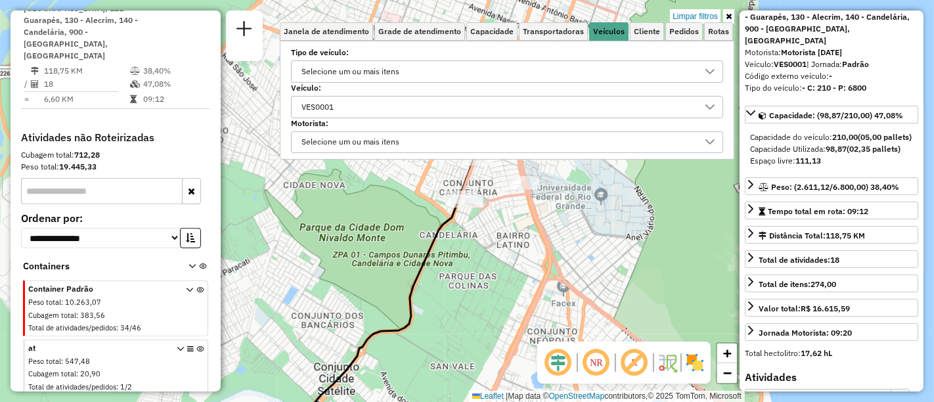
click at [712, 106] on icon at bounding box center [710, 107] width 11 height 11
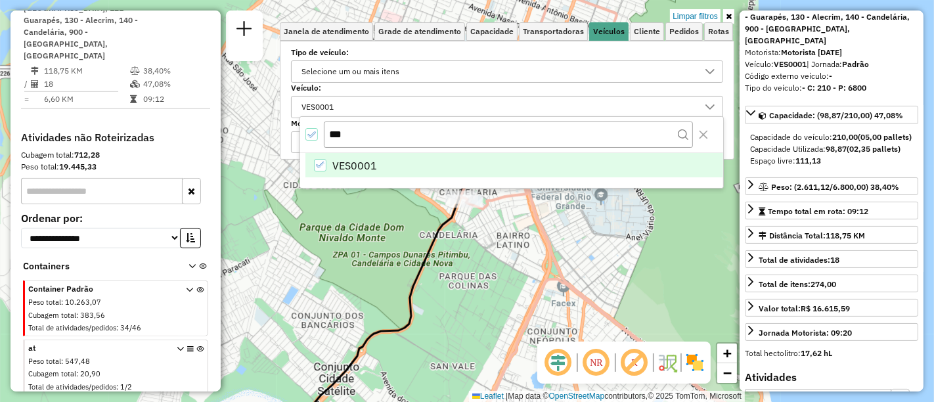
click at [318, 164] on icon "VES0001" at bounding box center [320, 164] width 9 height 9
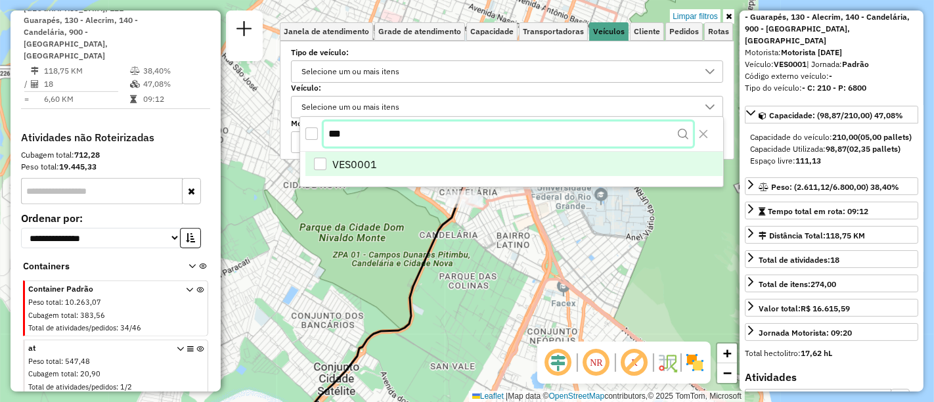
click at [341, 132] on input "***" at bounding box center [508, 133] width 369 height 25
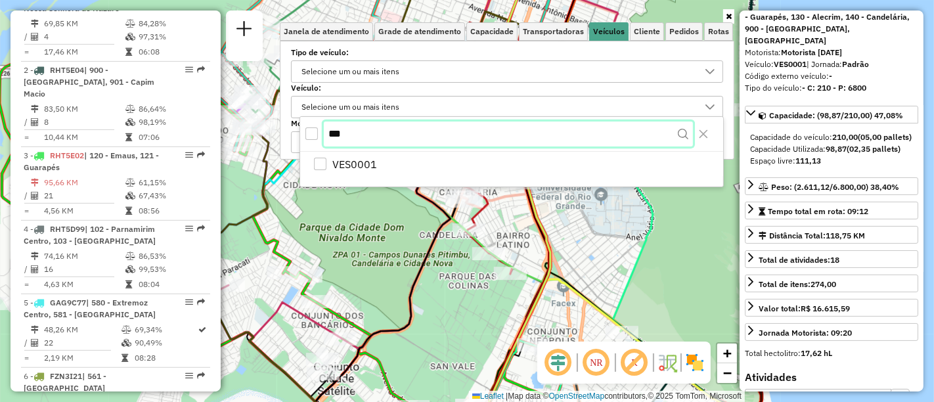
click at [358, 133] on input "***" at bounding box center [508, 133] width 369 height 25
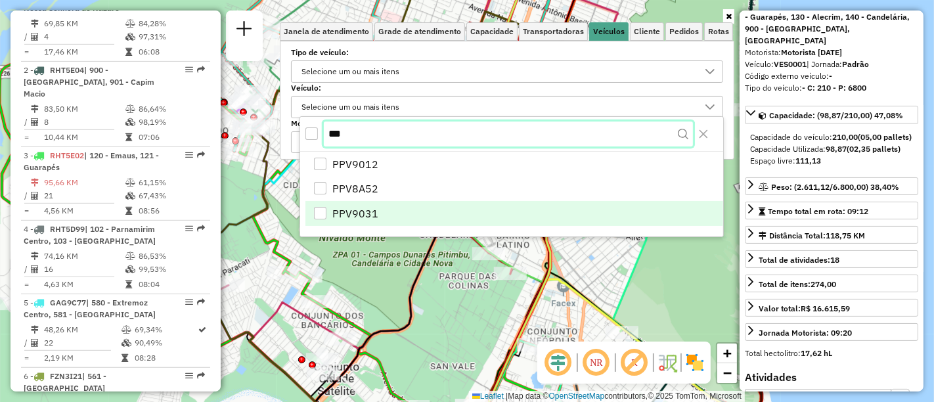
type input "***"
click at [322, 213] on div "PPV9031" at bounding box center [320, 214] width 12 height 12
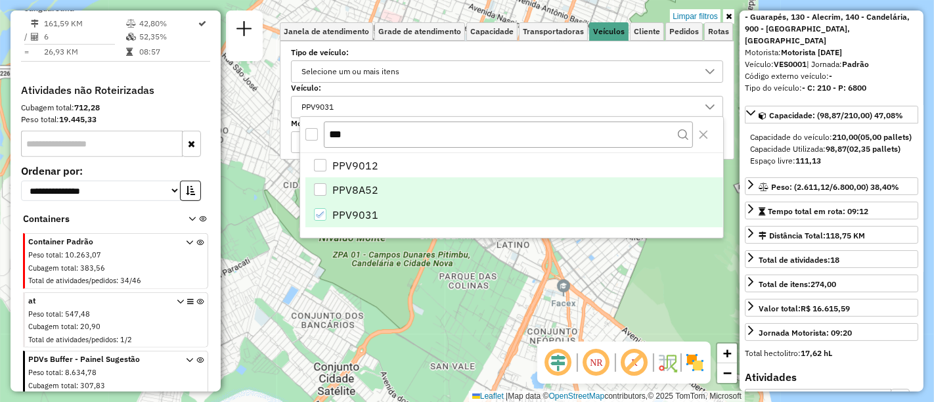
click at [320, 194] on div "PPV8A52" at bounding box center [320, 189] width 12 height 12
click at [321, 211] on body "Aplicando filtros Pop-up bloqueado! Seu navegador bloqueou automáticamente a ab…" at bounding box center [467, 201] width 934 height 402
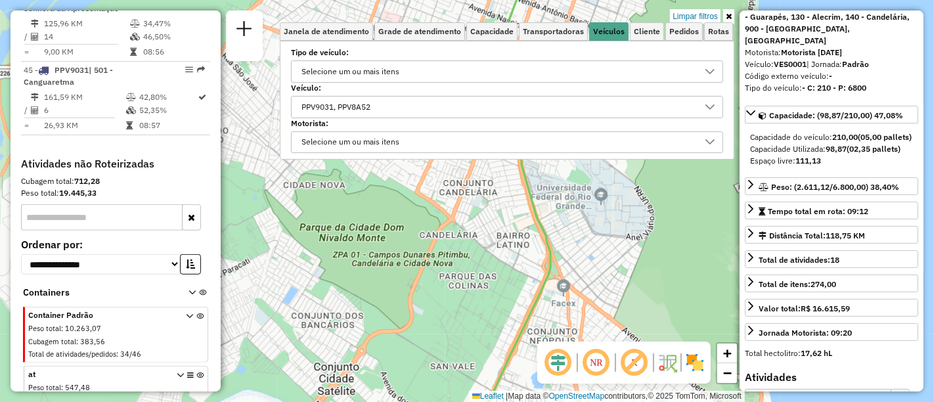
click at [351, 151] on div "Selecione um ou mais itens" at bounding box center [507, 142] width 432 height 22
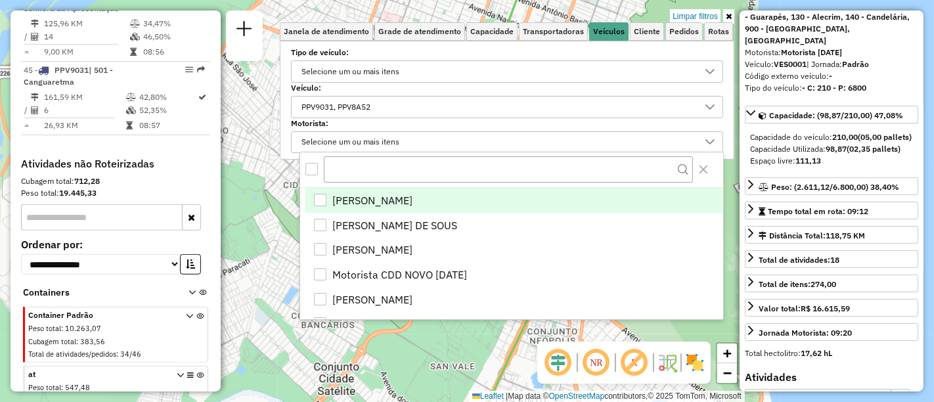
click at [393, 111] on div "PPV9031, PPV8A52" at bounding box center [497, 107] width 401 height 21
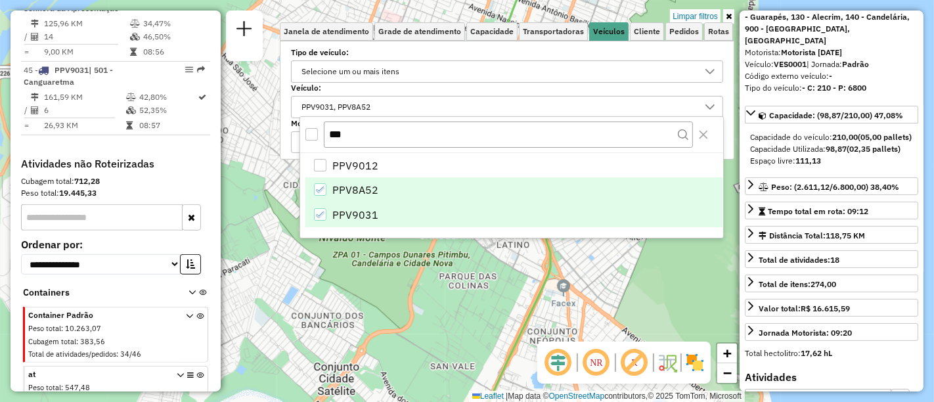
click at [318, 213] on icon "PPV9031" at bounding box center [320, 214] width 9 height 9
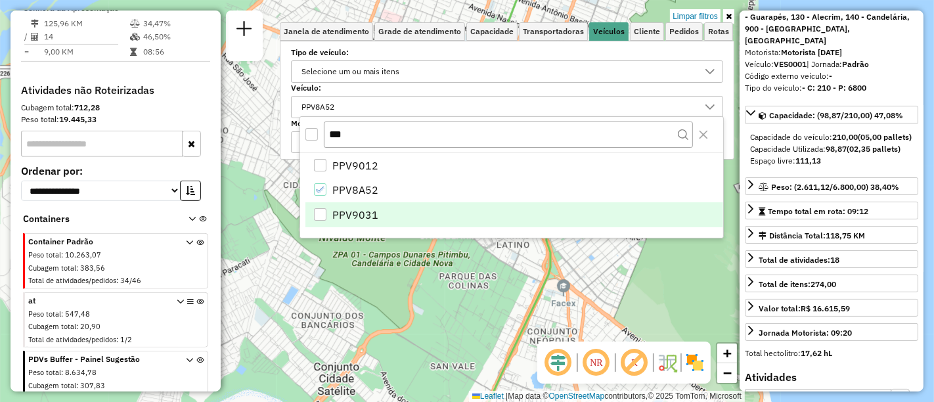
click at [319, 214] on div "PPV9031" at bounding box center [320, 214] width 12 height 12
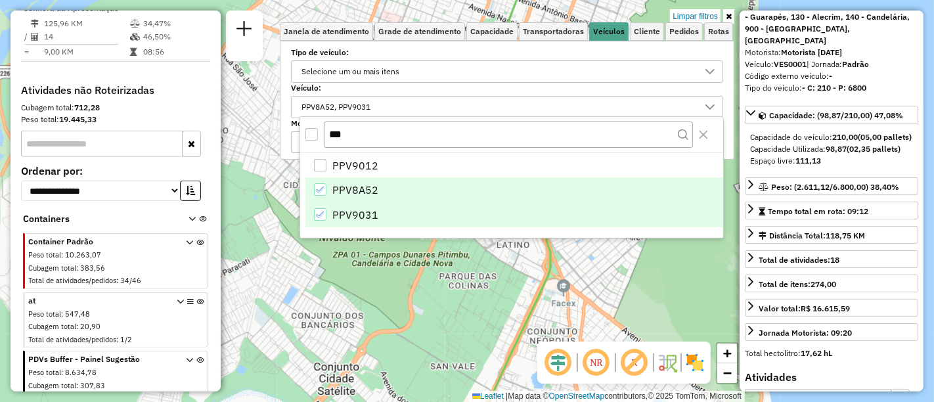
click at [324, 190] on body "Aplicando filtros Pop-up bloqueado! Seu navegador bloqueou automáticamente a ab…" at bounding box center [467, 201] width 934 height 402
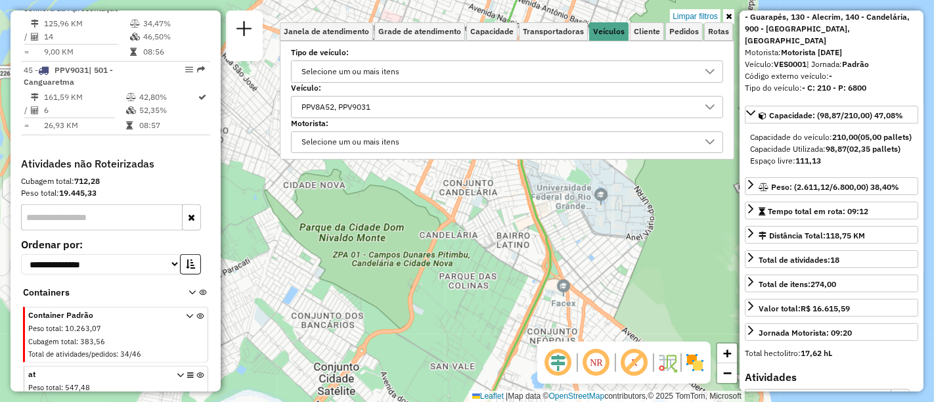
click at [405, 227] on div "Limpar filtros Janela de atendimento Grade de atendimento Capacidade Transporta…" at bounding box center [467, 201] width 934 height 402
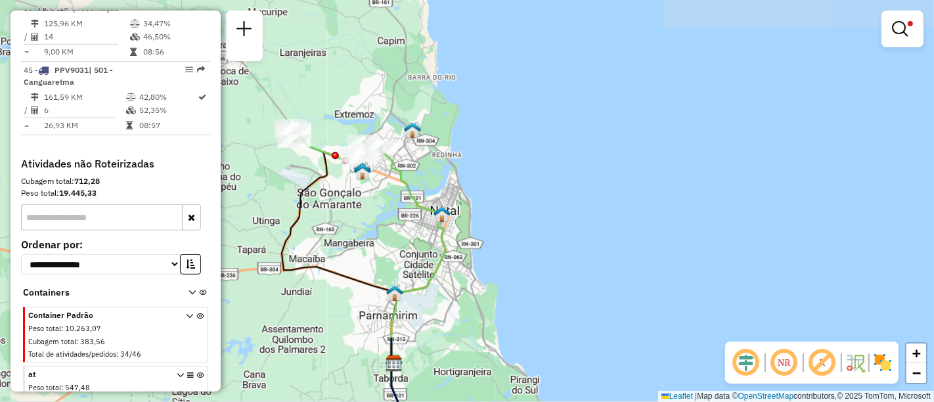
drag, startPoint x: 403, startPoint y: 216, endPoint x: 426, endPoint y: 236, distance: 30.2
click at [426, 236] on div "Limpar filtros Janela de atendimento Grade de atendimento Capacidade Transporta…" at bounding box center [467, 201] width 934 height 402
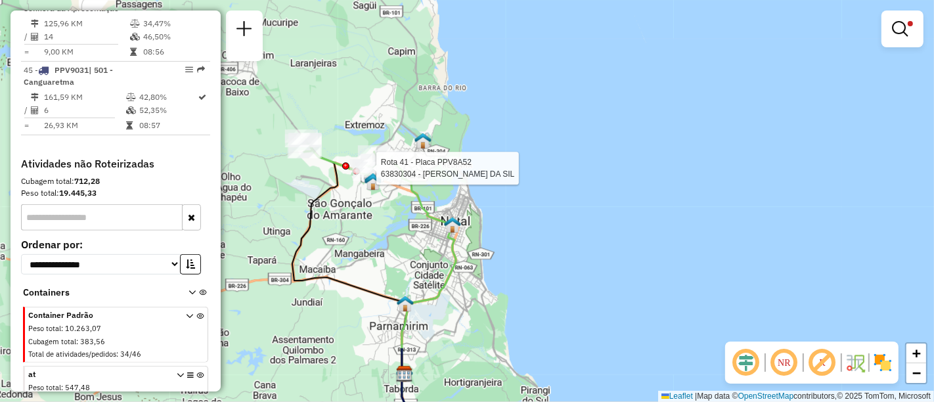
select select "**********"
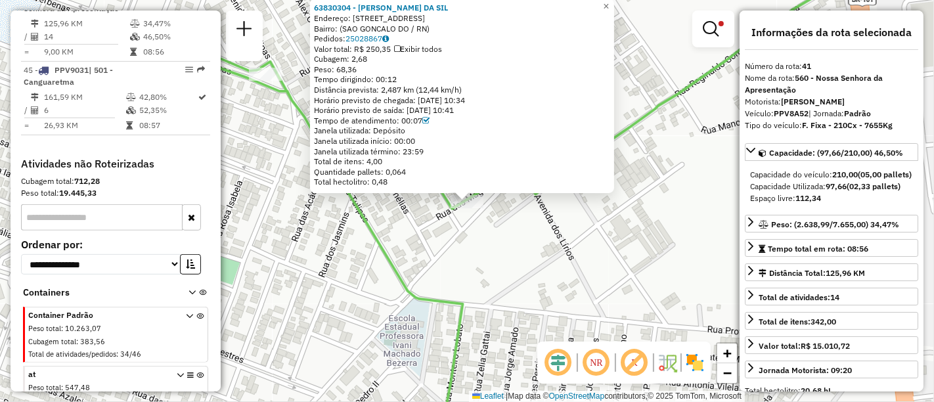
click at [548, 222] on div "63830304 - [PERSON_NAME] DA SIL Endereço: R DAS MAGNOLIAS 16 Bairro: ([GEOGRAPH…" at bounding box center [467, 201] width 934 height 402
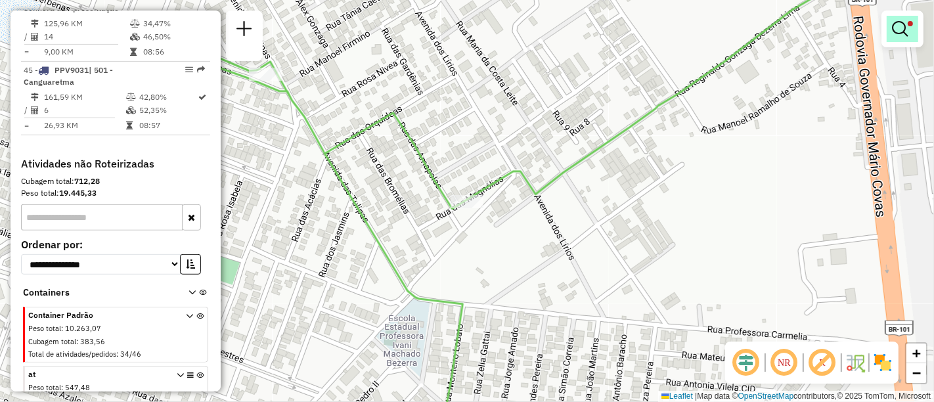
click at [906, 39] on link at bounding box center [902, 29] width 32 height 26
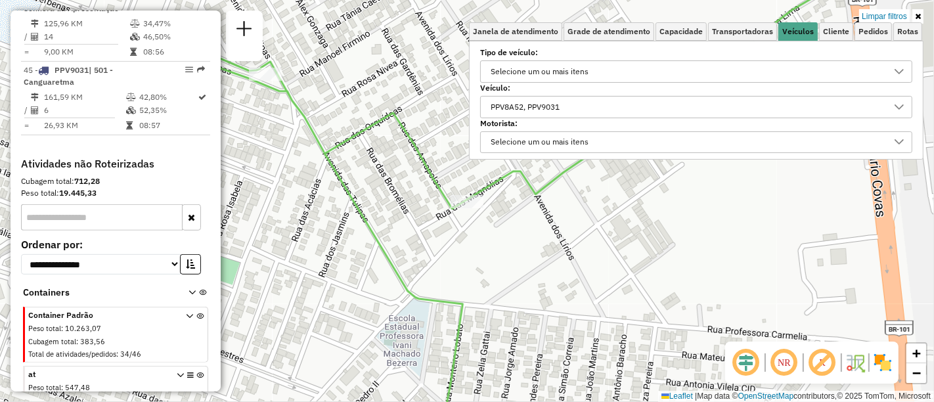
click at [591, 103] on div "PPV8A52, PPV9031" at bounding box center [686, 107] width 401 height 21
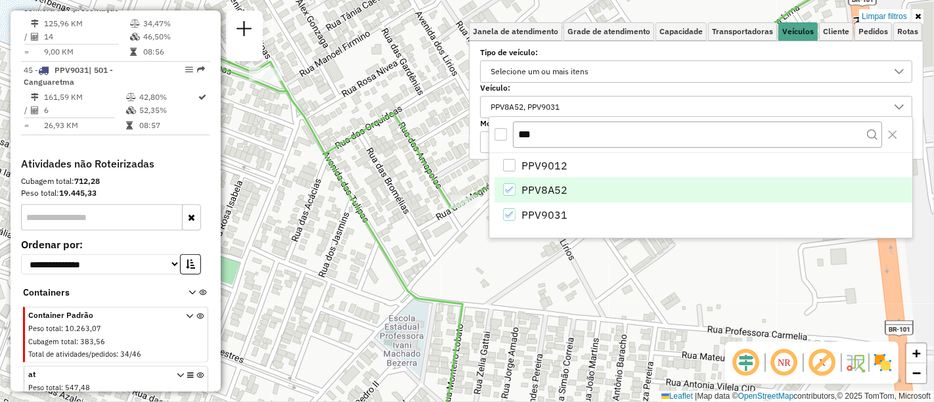
click at [510, 188] on icon "PPV8A52" at bounding box center [509, 189] width 9 height 9
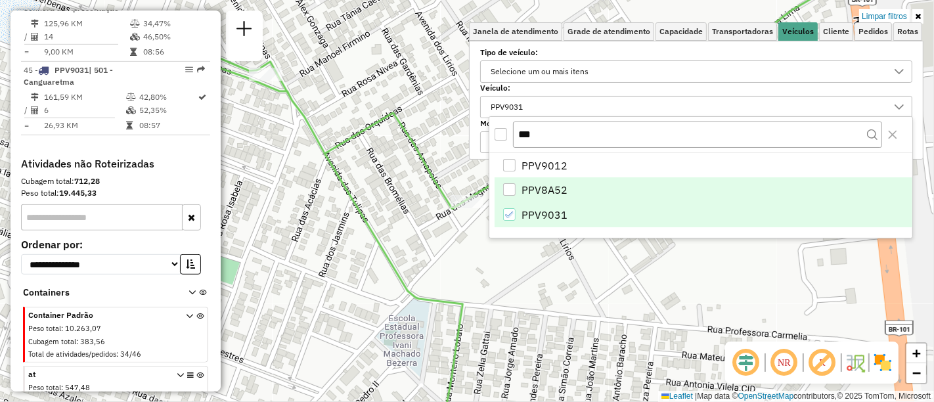
click at [508, 210] on body "Aplicando filtros Pop-up bloqueado! Seu navegador bloqueou automáticamente a ab…" at bounding box center [467, 201] width 934 height 402
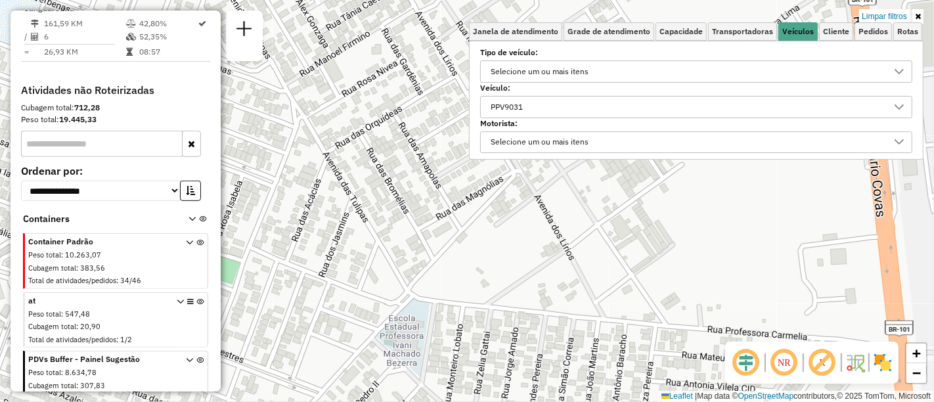
click at [559, 108] on div "PPV9031" at bounding box center [686, 107] width 401 height 21
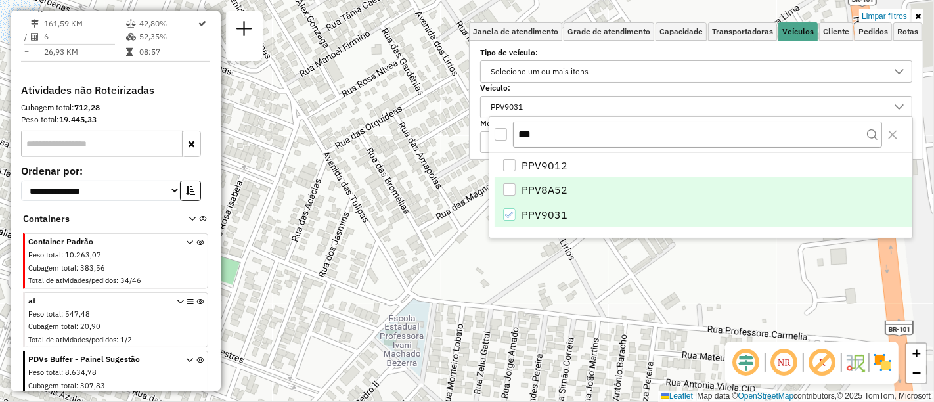
click at [506, 190] on div "PPV8A52" at bounding box center [509, 189] width 12 height 12
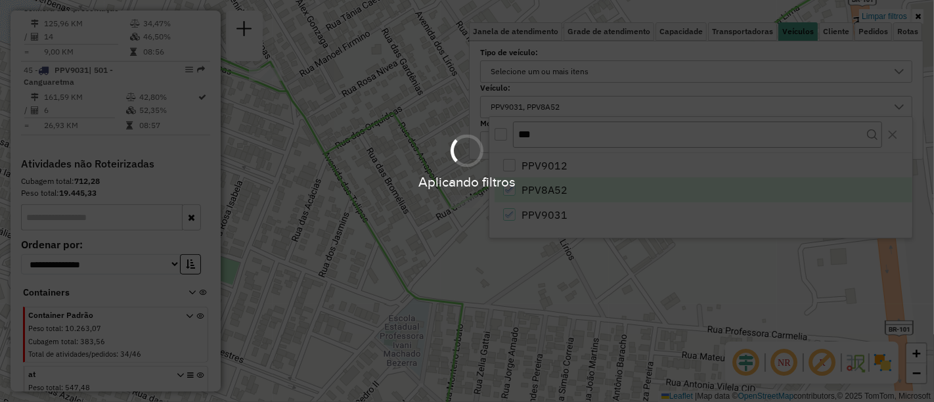
click at [506, 209] on div "Aplicando filtros" at bounding box center [467, 201] width 934 height 402
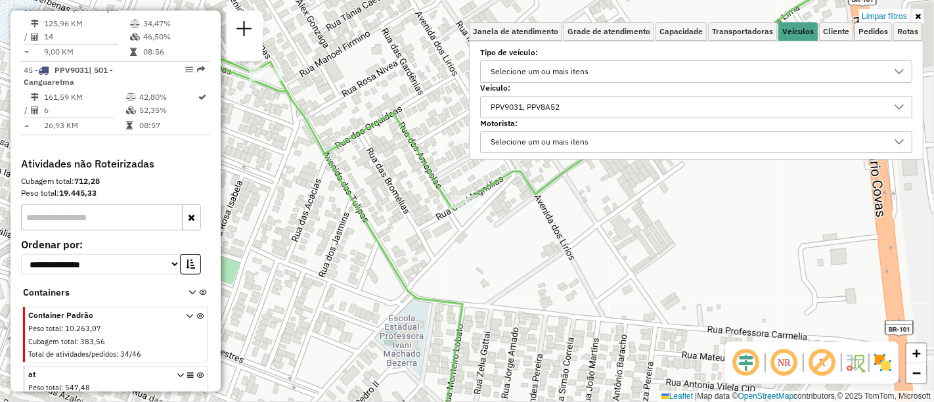
click at [544, 103] on div "PPV9031, PPV8A52" at bounding box center [525, 107] width 78 height 21
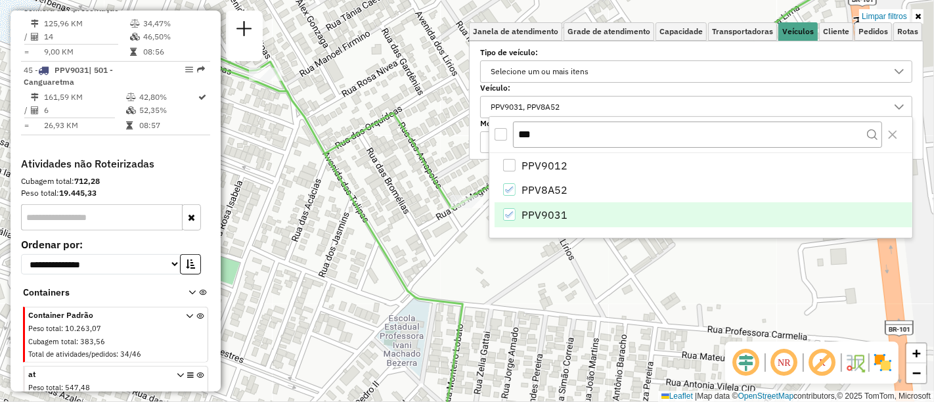
click at [503, 211] on div "PPV9031" at bounding box center [509, 214] width 12 height 12
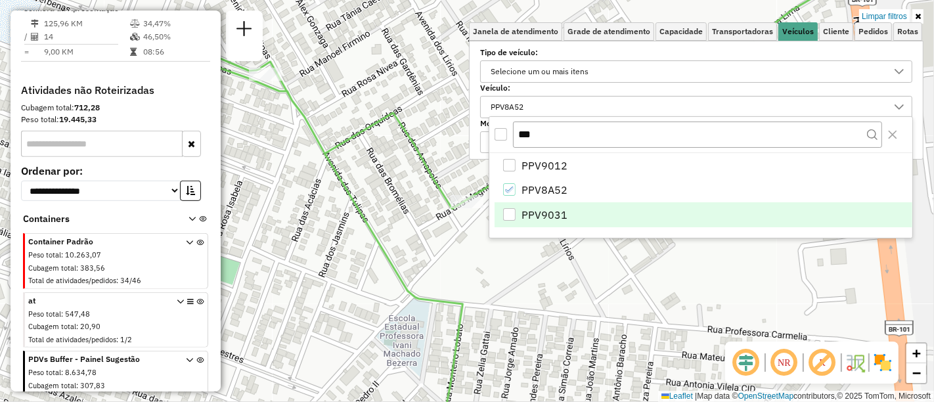
click at [541, 250] on div "Limpar filtros Janela de atendimento Grade de atendimento Capacidade Transporta…" at bounding box center [467, 201] width 934 height 402
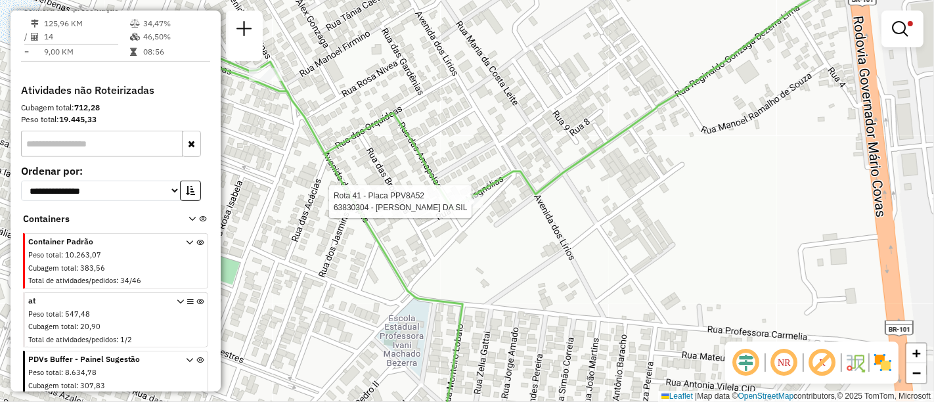
select select "**********"
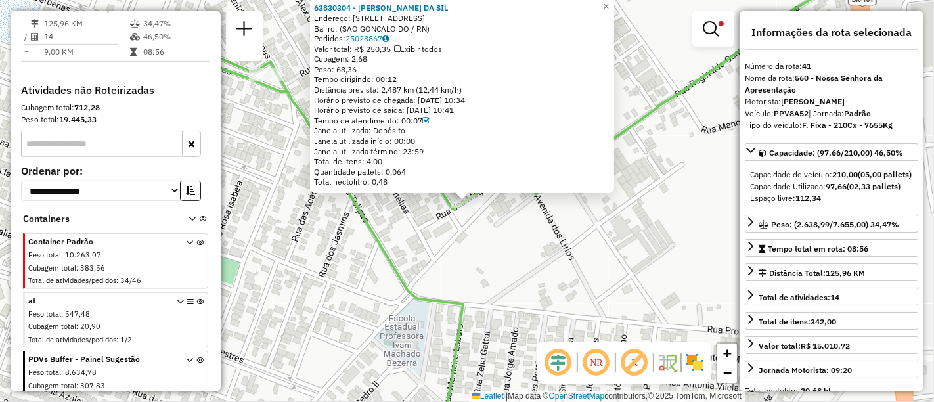
click at [568, 239] on div "63830304 - [PERSON_NAME] DA SIL Endereço: R DAS MAGNOLIAS 16 Bairro: ([GEOGRAPH…" at bounding box center [467, 201] width 934 height 402
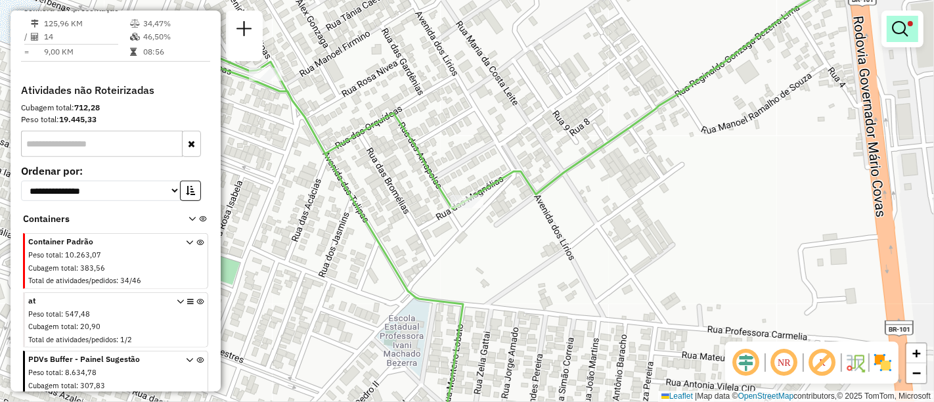
click at [892, 29] on em at bounding box center [900, 29] width 16 height 16
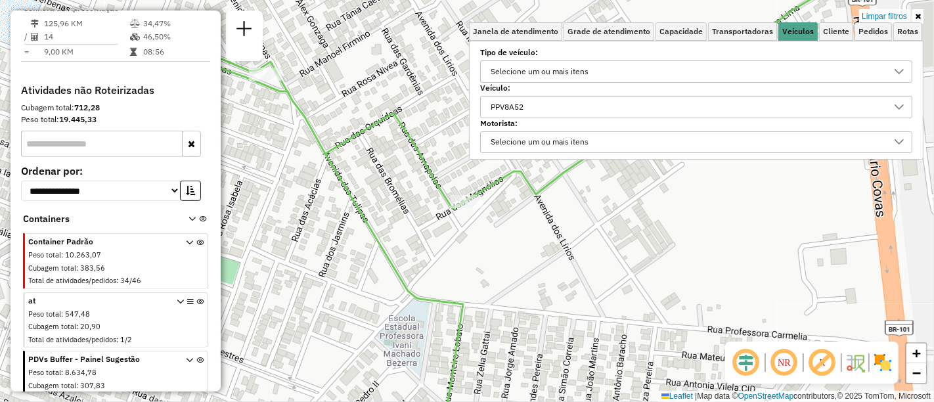
click at [607, 104] on div "PPV8A52" at bounding box center [686, 107] width 401 height 21
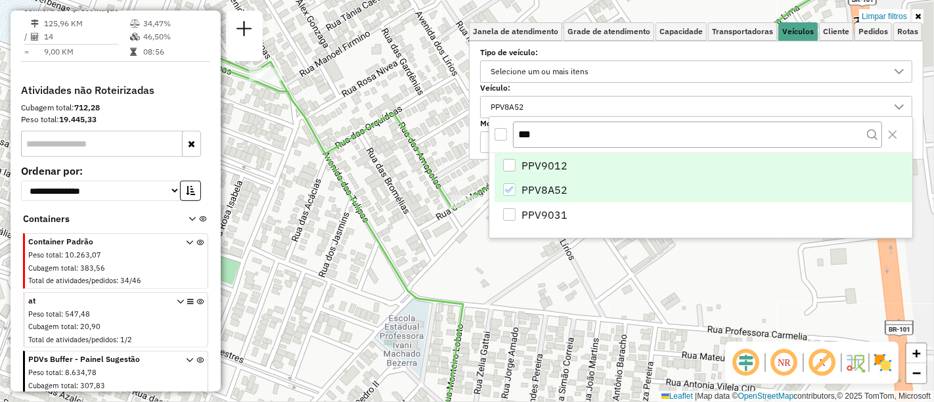
click at [509, 165] on div "PPV9012" at bounding box center [509, 165] width 12 height 12
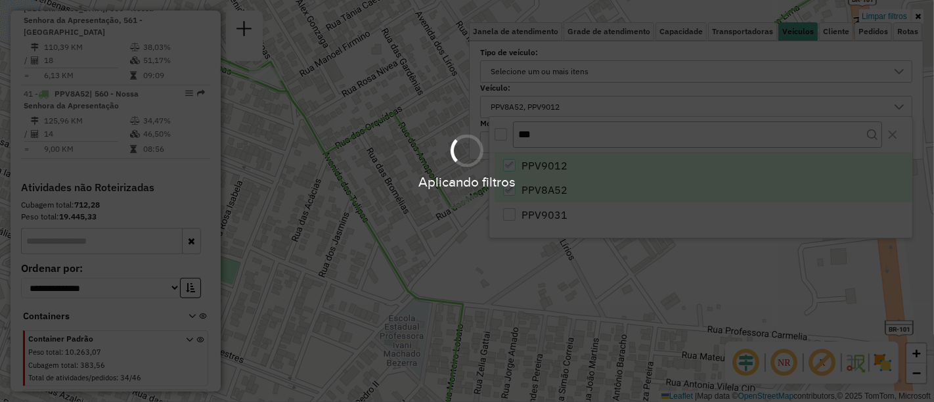
click at [510, 186] on div "Aplicando filtros" at bounding box center [467, 181] width 934 height 20
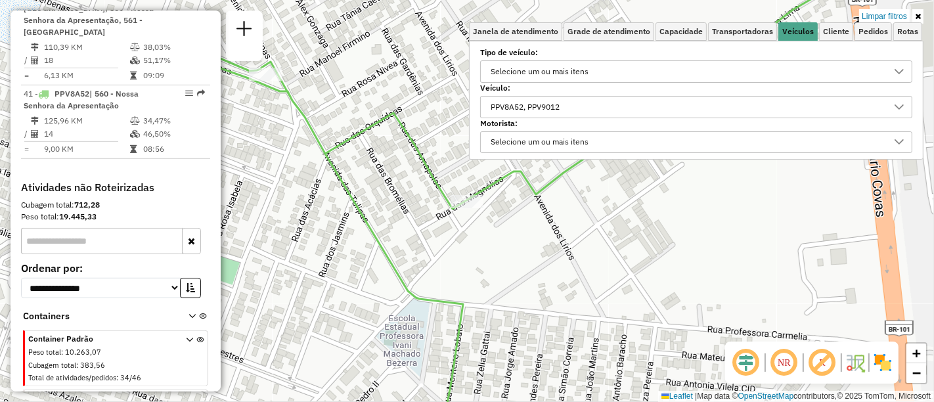
click at [533, 108] on div "PPV8A52, PPV9012" at bounding box center [525, 107] width 78 height 21
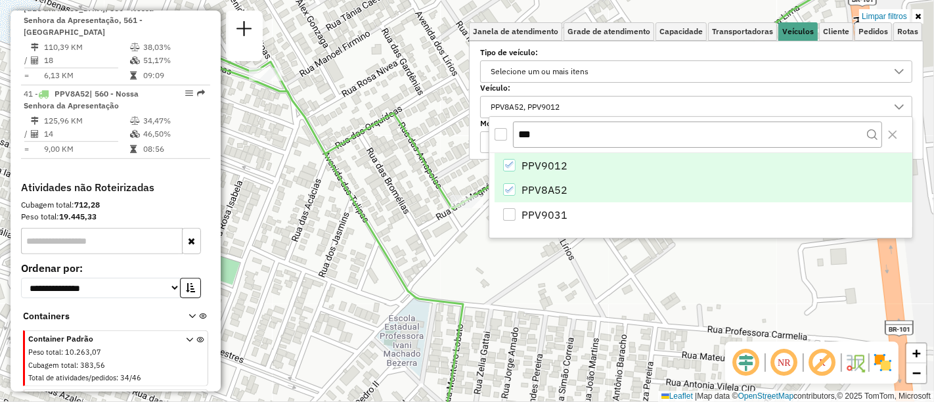
click at [508, 186] on icon "PPV8A52" at bounding box center [509, 189] width 9 height 9
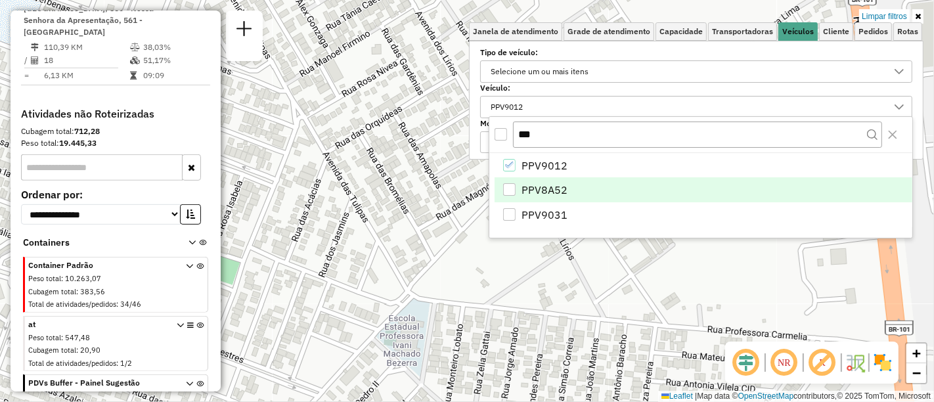
click at [666, 236] on div "PPV9012 PPV8A52 PPV9031" at bounding box center [700, 195] width 423 height 85
click at [427, 235] on div "Limpar filtros Janela de atendimento Grade de atendimento Capacidade Transporta…" at bounding box center [467, 201] width 934 height 402
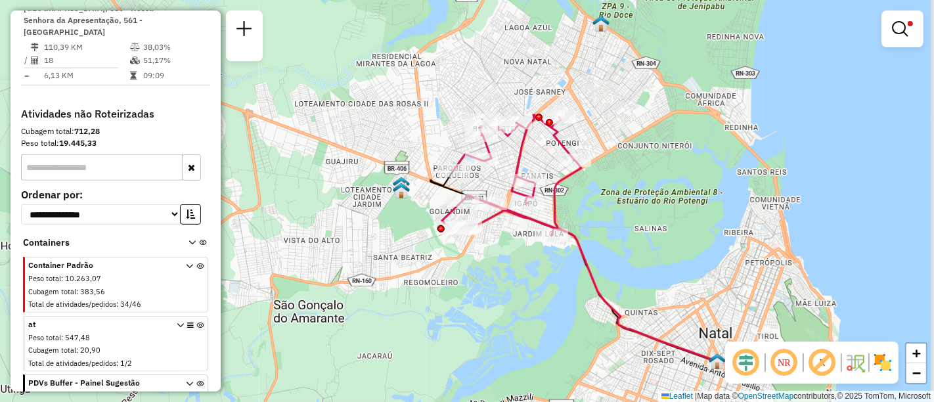
drag, startPoint x: 451, startPoint y: 209, endPoint x: 427, endPoint y: 156, distance: 58.2
click at [427, 156] on div "Limpar filtros Janela de atendimento Grade de atendimento Capacidade Transporta…" at bounding box center [467, 201] width 934 height 402
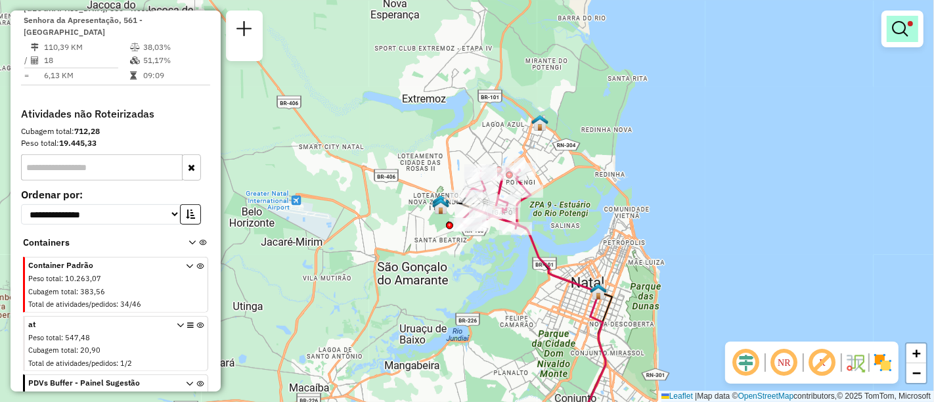
click at [905, 38] on link at bounding box center [902, 29] width 32 height 26
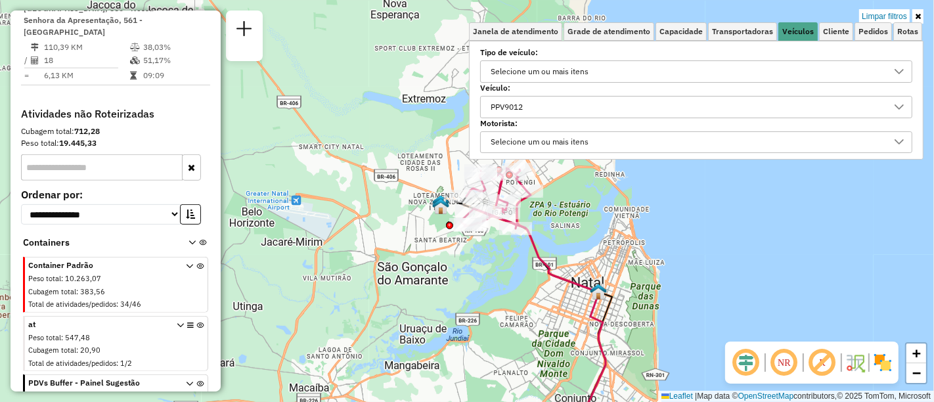
click at [653, 97] on div "PPV9012" at bounding box center [686, 107] width 401 height 21
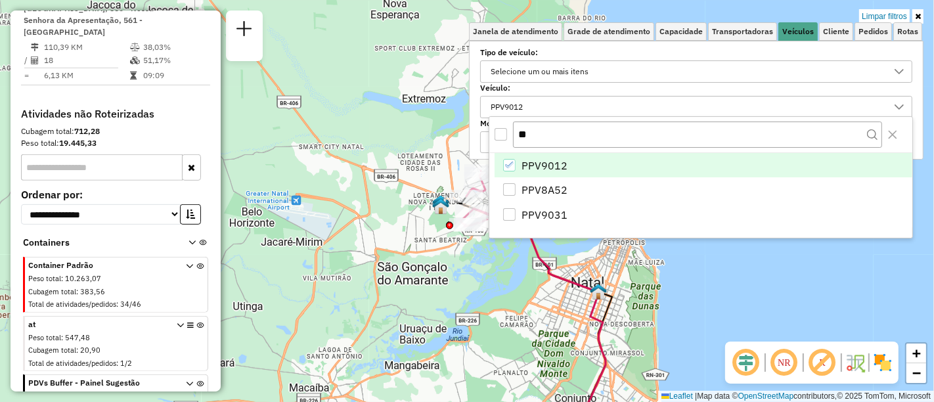
type input "*"
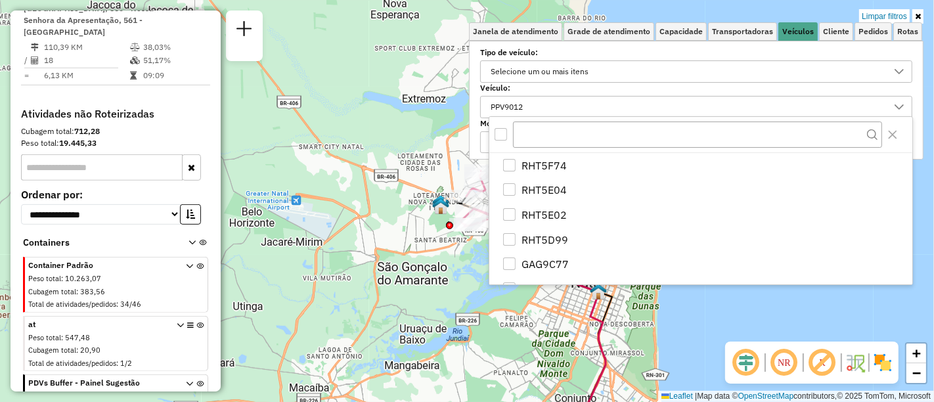
type input "*"
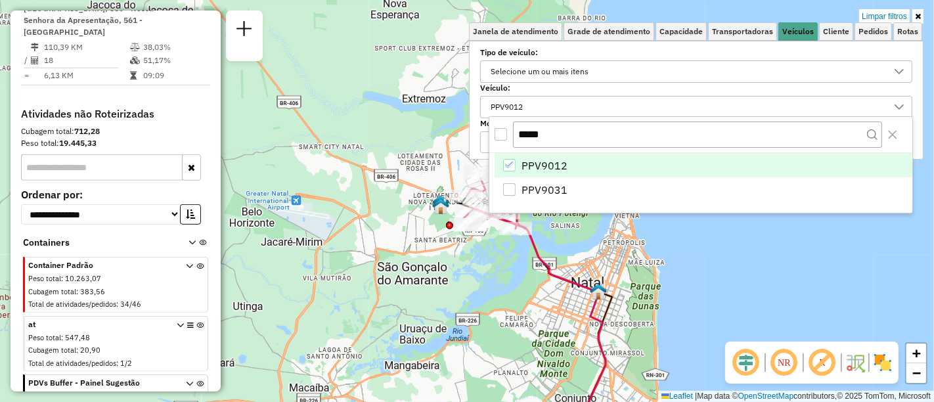
type input "*****"
click at [509, 164] on icon "PPV9012" at bounding box center [509, 164] width 9 height 9
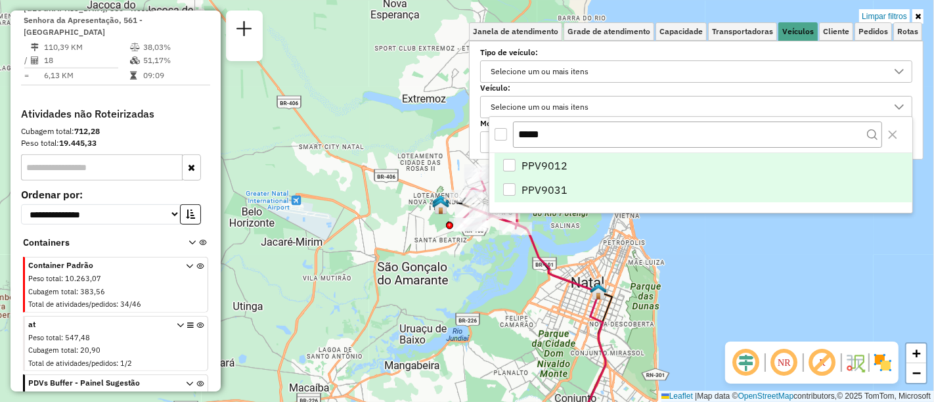
click at [507, 185] on div "PPV9031" at bounding box center [509, 189] width 12 height 12
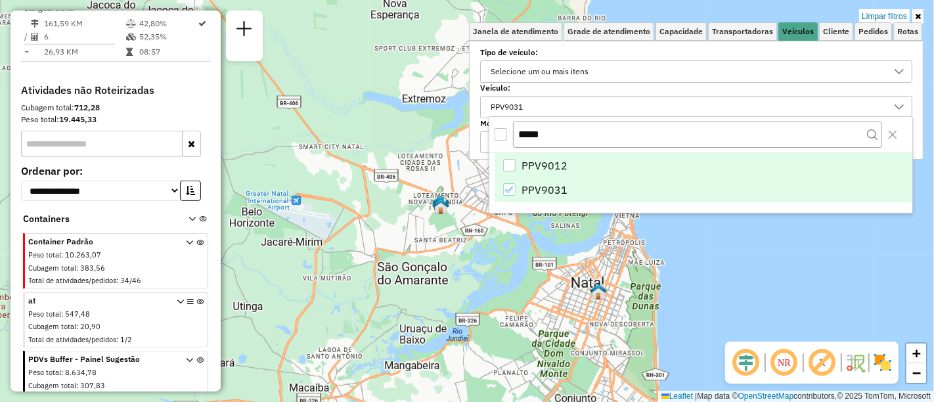
click at [394, 159] on div "Limpar filtros Janela de atendimento Grade de atendimento Capacidade Transporta…" at bounding box center [467, 201] width 934 height 402
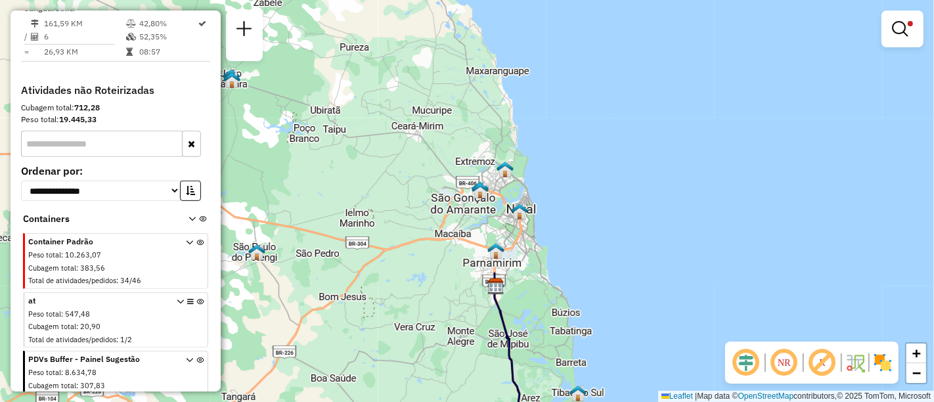
drag, startPoint x: 533, startPoint y: 94, endPoint x: 533, endPoint y: 78, distance: 15.8
click at [533, 78] on div "Limpar filtros Janela de atendimento Grade de atendimento Capacidade Transporta…" at bounding box center [467, 201] width 934 height 402
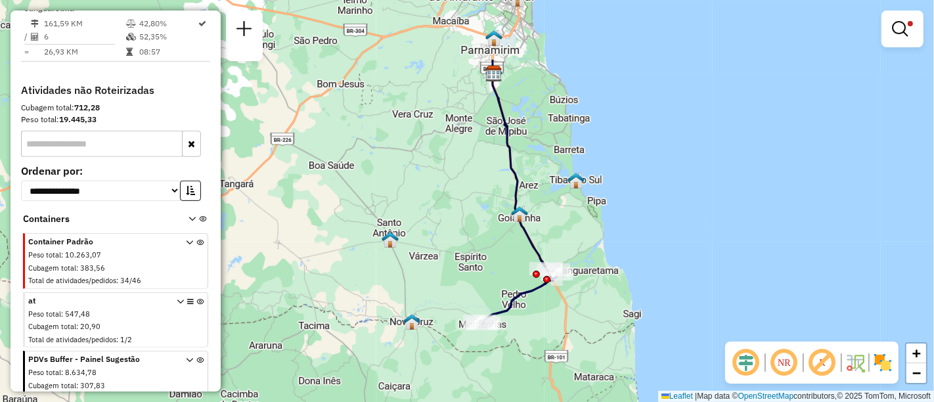
drag, startPoint x: 595, startPoint y: 234, endPoint x: 583, endPoint y: 169, distance: 65.4
click at [585, 164] on div "Limpar filtros Janela de atendimento Grade de atendimento Capacidade Transporta…" at bounding box center [467, 201] width 934 height 402
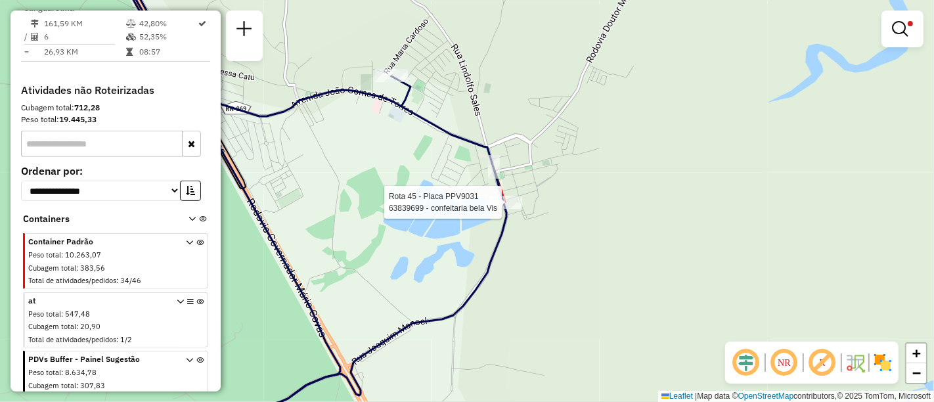
select select "**********"
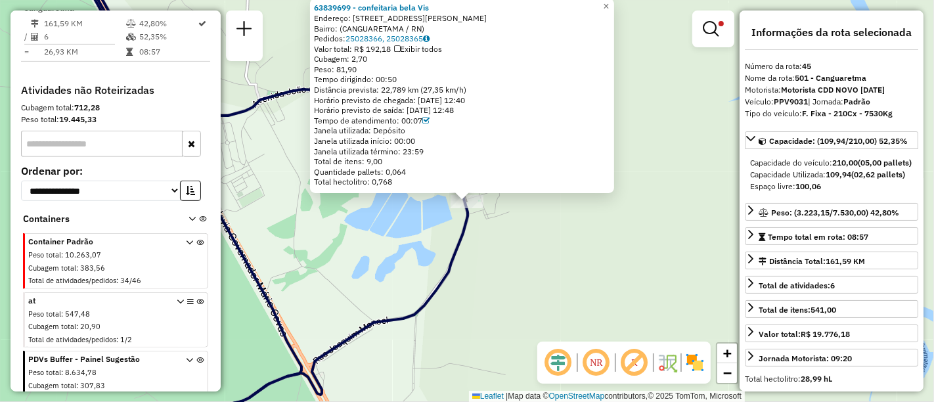
click at [888, 181] on div "Capacidade Utilizada: 109,94 (02,62 pallets)" at bounding box center [831, 175] width 163 height 12
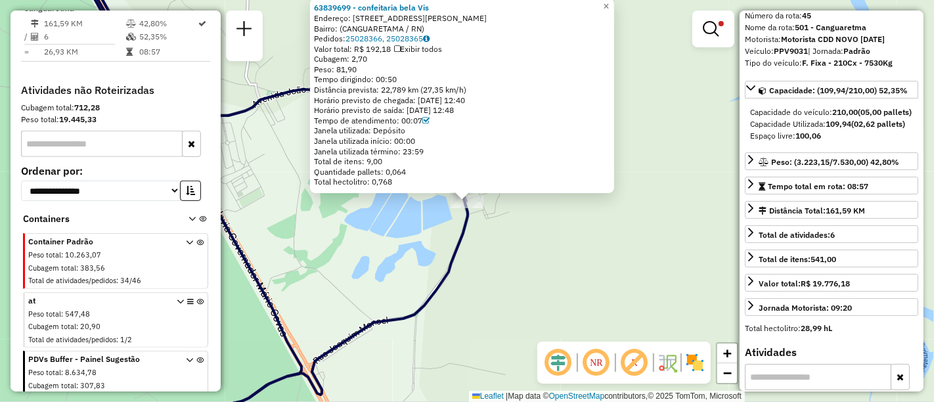
scroll to position [73, 0]
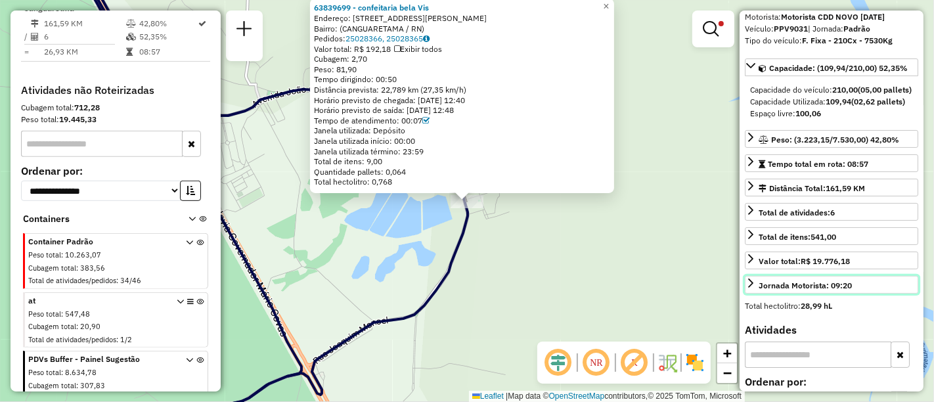
click at [756, 294] on link "Jornada Motorista: 09:20" at bounding box center [831, 285] width 173 height 18
click at [628, 303] on div "63839699 - confeitaria bela Vis Endereço: Dr [PERSON_NAME] 218 Bairro: (CANGUAR…" at bounding box center [467, 201] width 934 height 402
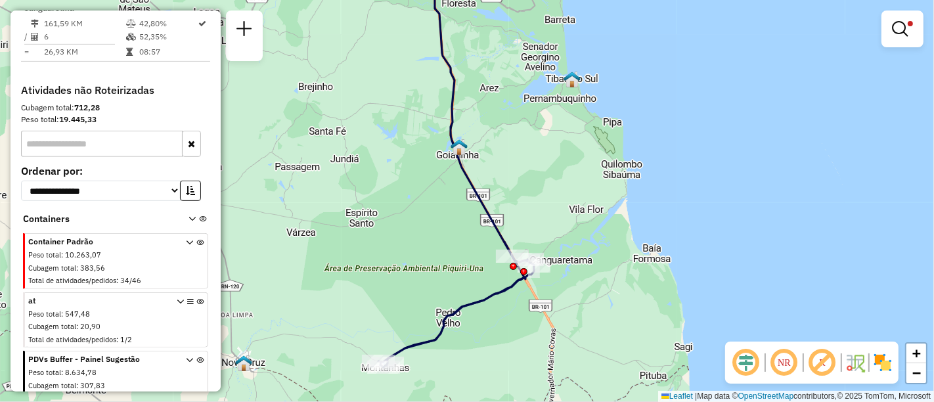
drag, startPoint x: 501, startPoint y: 303, endPoint x: 491, endPoint y: 209, distance: 94.4
click at [500, 210] on div "Rota 45 - Placa PPV9031 63839699 - confeitaria bela Vis Limpar filtros Janela d…" at bounding box center [467, 201] width 934 height 402
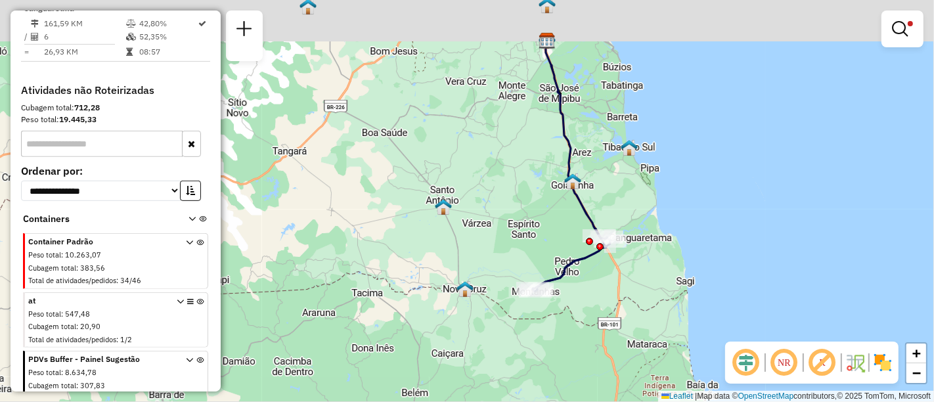
drag, startPoint x: 637, startPoint y: 98, endPoint x: 621, endPoint y: 172, distance: 75.4
click at [621, 172] on div "Limpar filtros Janela de atendimento Grade de atendimento Capacidade Transporta…" at bounding box center [467, 201] width 934 height 402
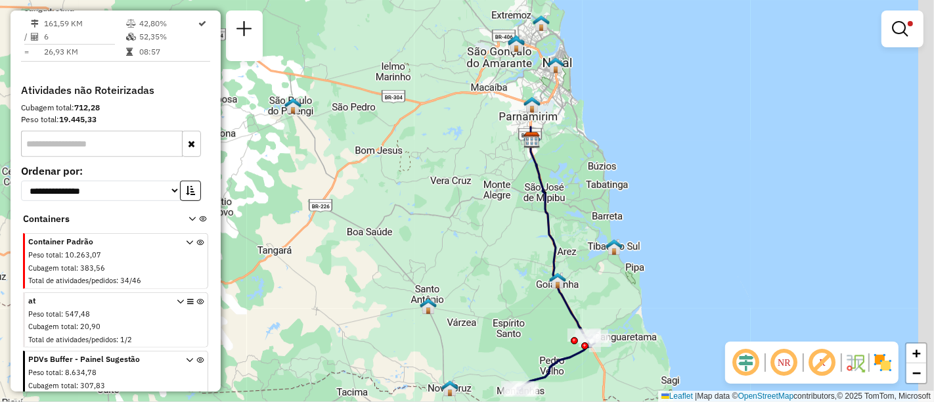
drag, startPoint x: 637, startPoint y: 108, endPoint x: 615, endPoint y: 137, distance: 36.5
click at [622, 211] on div "Limpar filtros Janela de atendimento Grade de atendimento Capacidade Transporta…" at bounding box center [467, 201] width 934 height 402
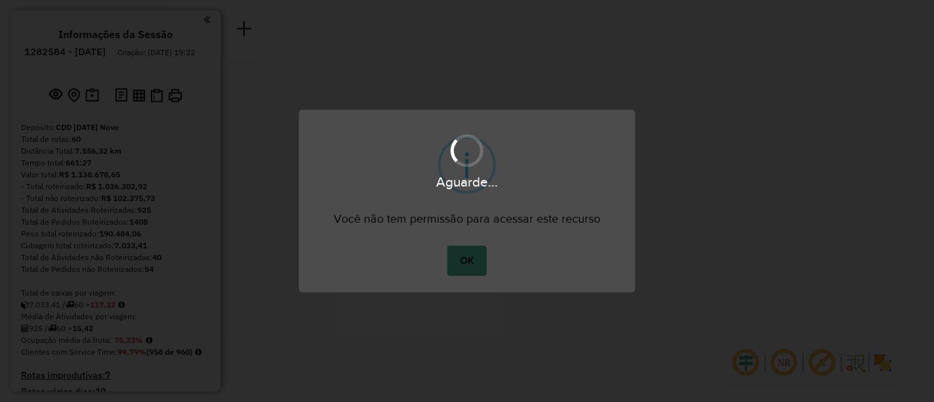
click at [730, 97] on div "× i Você não tem permissão para acessar este recurso OK No Cancel" at bounding box center [467, 201] width 934 height 402
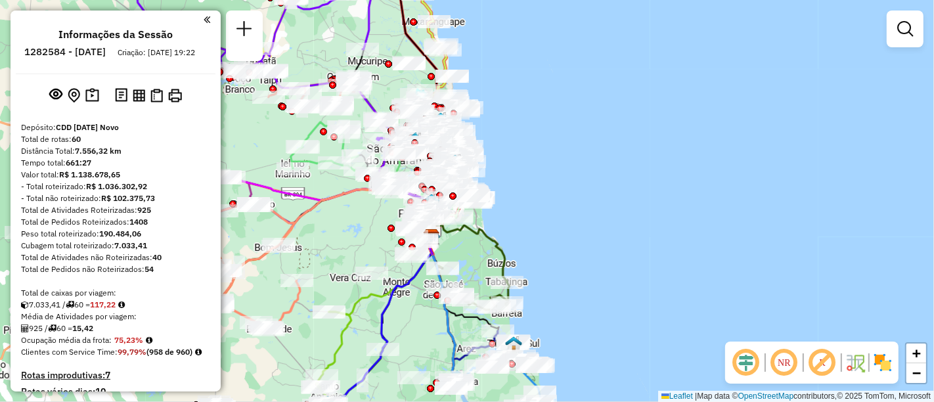
drag, startPoint x: 598, startPoint y: 181, endPoint x: 573, endPoint y: 179, distance: 25.7
click at [588, 194] on div "Janela de atendimento Grade de atendimento Capacidade Transportadoras Veículos …" at bounding box center [467, 201] width 934 height 402
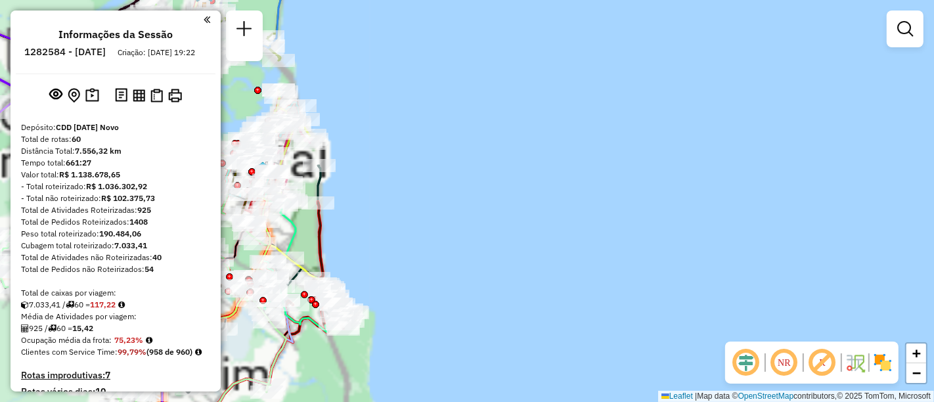
drag, startPoint x: 315, startPoint y: 216, endPoint x: 576, endPoint y: 220, distance: 260.7
click at [353, 220] on icon at bounding box center [318, 267] width 68 height 130
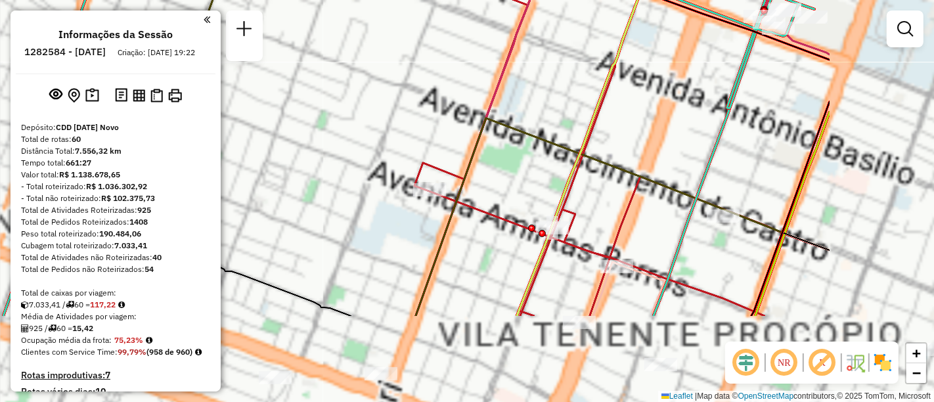
drag, startPoint x: 568, startPoint y: 83, endPoint x: 731, endPoint y: 171, distance: 185.1
click at [567, 82] on div "Janela de atendimento Grade de atendimento Capacidade Transportadoras Veículos …" at bounding box center [467, 201] width 934 height 402
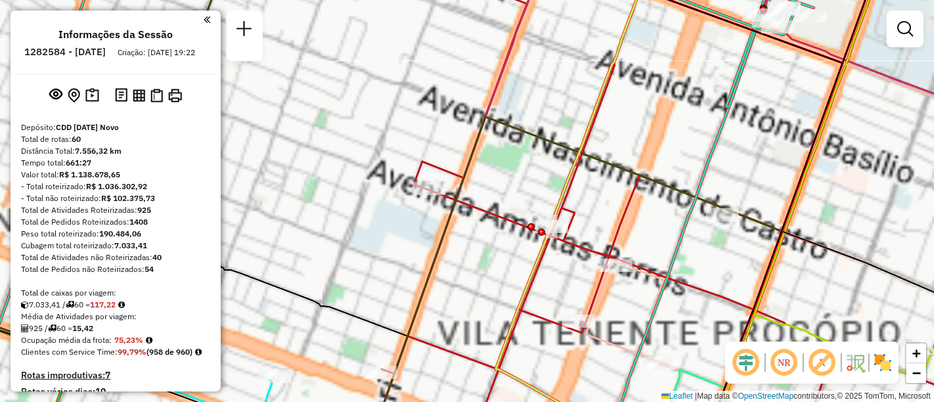
drag, startPoint x: 731, startPoint y: 171, endPoint x: 417, endPoint y: 100, distance: 321.9
click at [305, 60] on div "Janela de atendimento Grade de atendimento Capacidade Transportadoras Veículos …" at bounding box center [467, 201] width 934 height 402
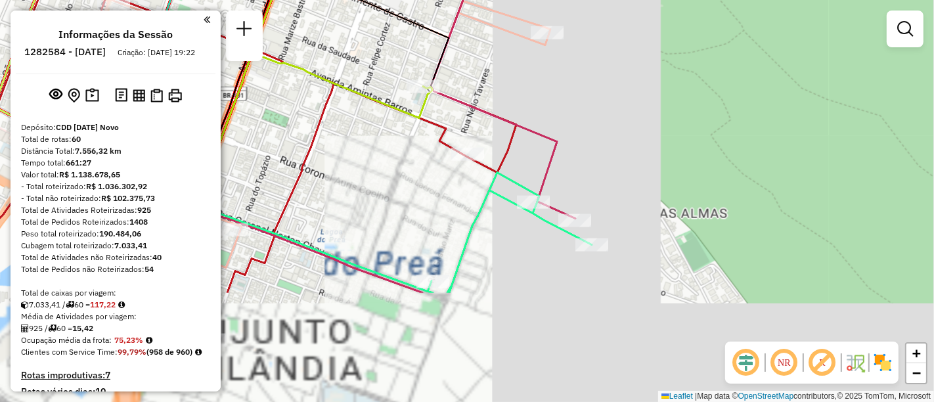
drag, startPoint x: 589, startPoint y: 105, endPoint x: 667, endPoint y: 139, distance: 84.7
click at [587, 102] on div "Janela de atendimento Grade de atendimento Capacidade Transportadoras Veículos …" at bounding box center [467, 201] width 934 height 402
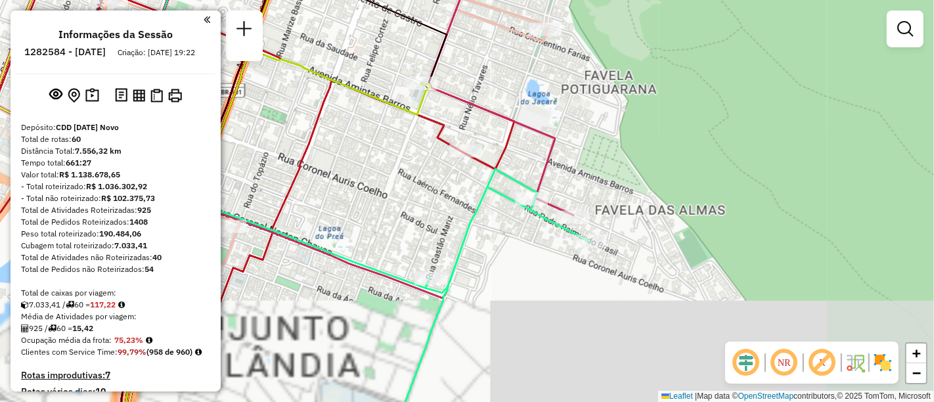
click at [538, 77] on div "Janela de atendimento Grade de atendimento Capacidade Transportadoras Veículos …" at bounding box center [467, 201] width 934 height 402
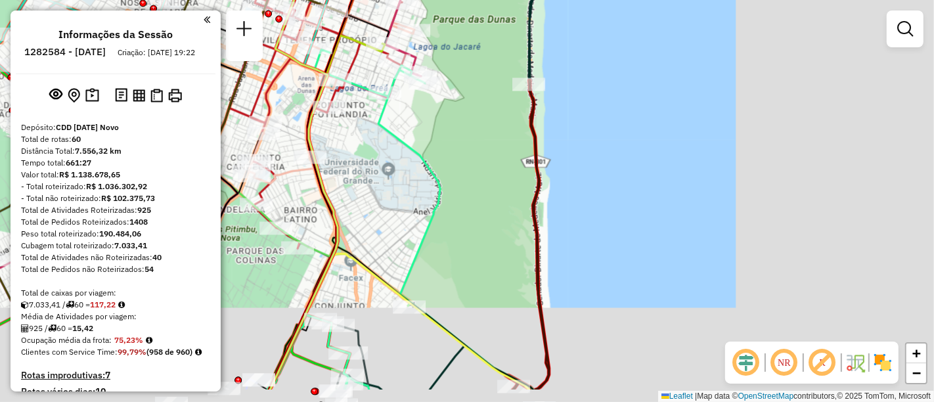
click at [586, 164] on div "Janela de atendimento Grade de atendimento Capacidade Transportadoras Veículos …" at bounding box center [467, 201] width 934 height 402
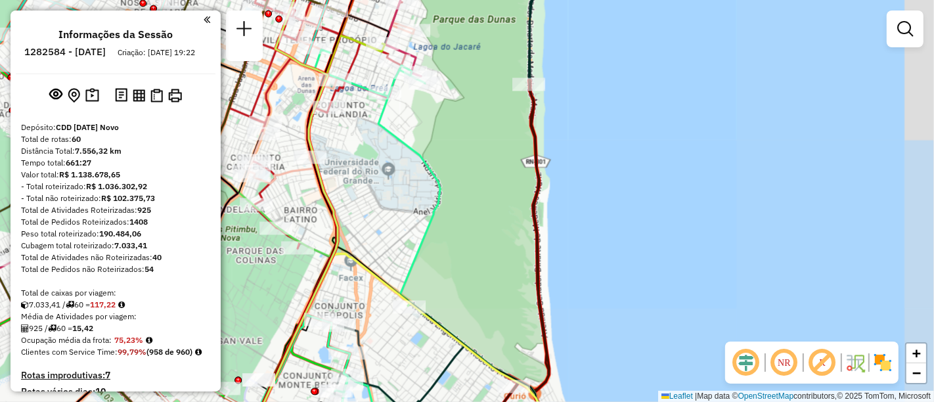
drag, startPoint x: 594, startPoint y: 247, endPoint x: 590, endPoint y: 72, distance: 175.4
click at [590, 72] on div "Janela de atendimento Grade de atendimento Capacidade Transportadoras Veículos …" at bounding box center [467, 201] width 934 height 402
